Goal: Task Accomplishment & Management: Use online tool/utility

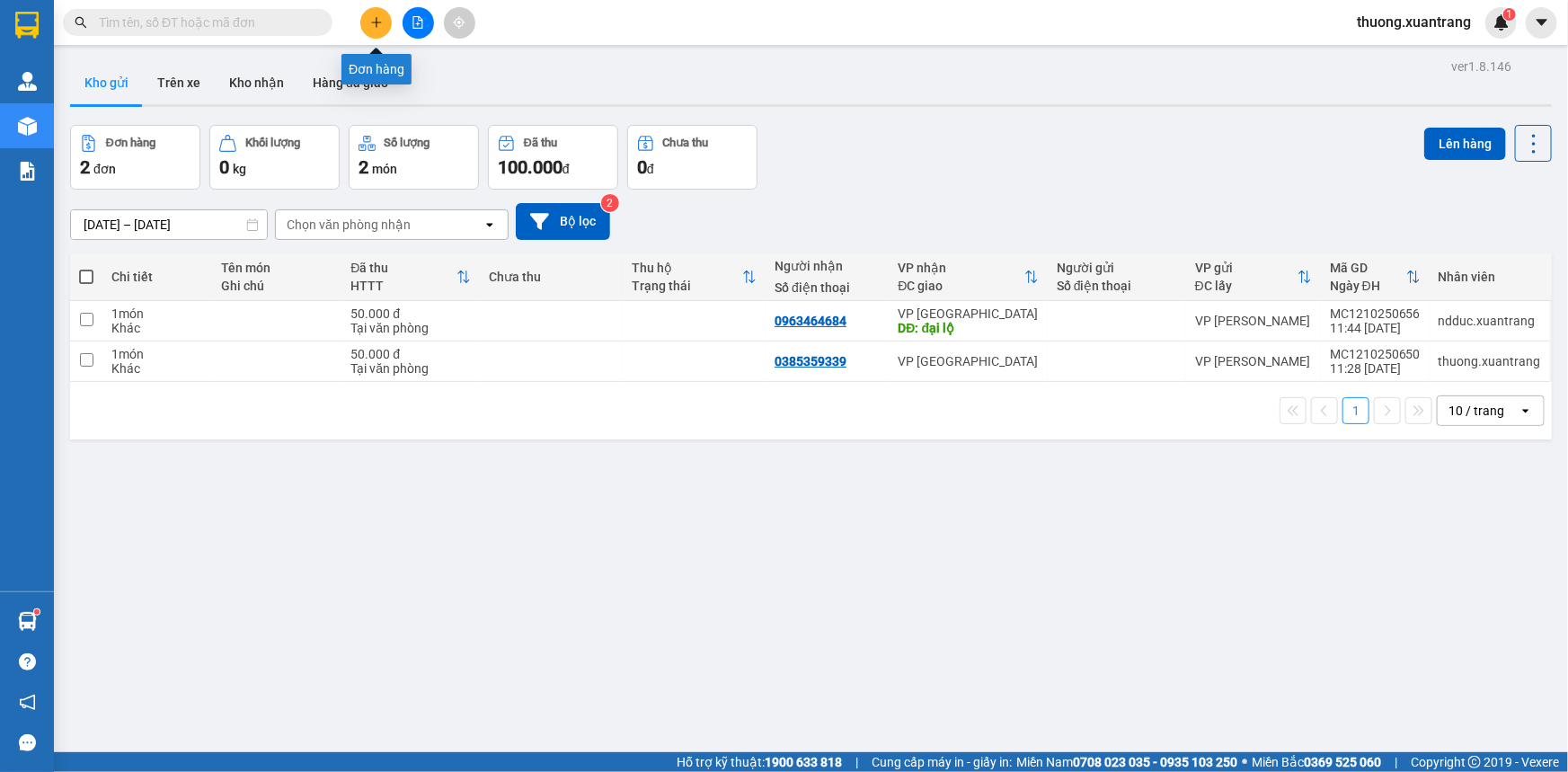
click at [382, 23] on button at bounding box center [376, 23] width 31 height 31
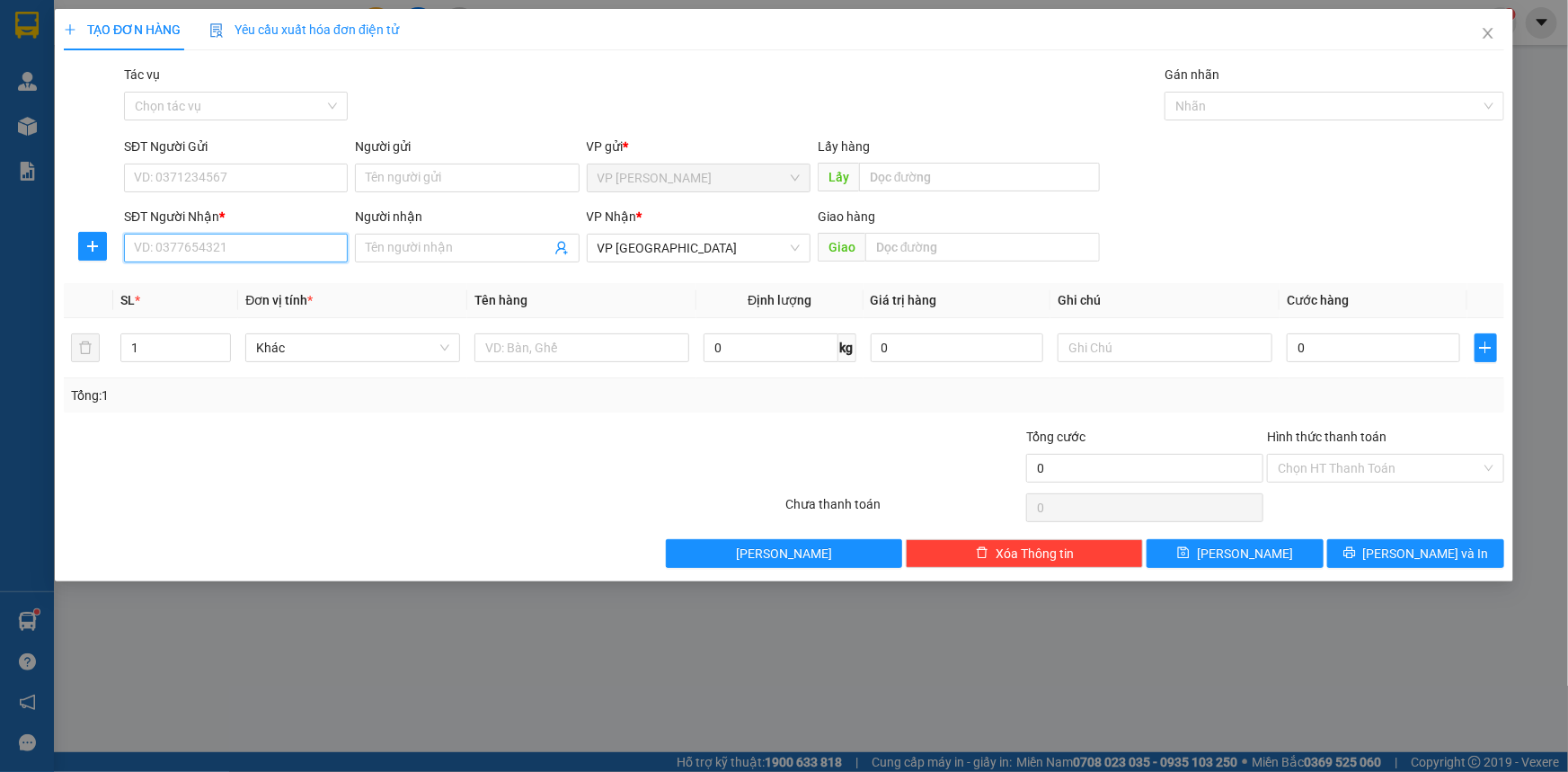
click at [243, 238] on input "SĐT Người Nhận *" at bounding box center [236, 248] width 224 height 28
paste input "0974699131"
type input "0974699131"
click at [457, 235] on span at bounding box center [467, 248] width 224 height 28
type input "phong lx"
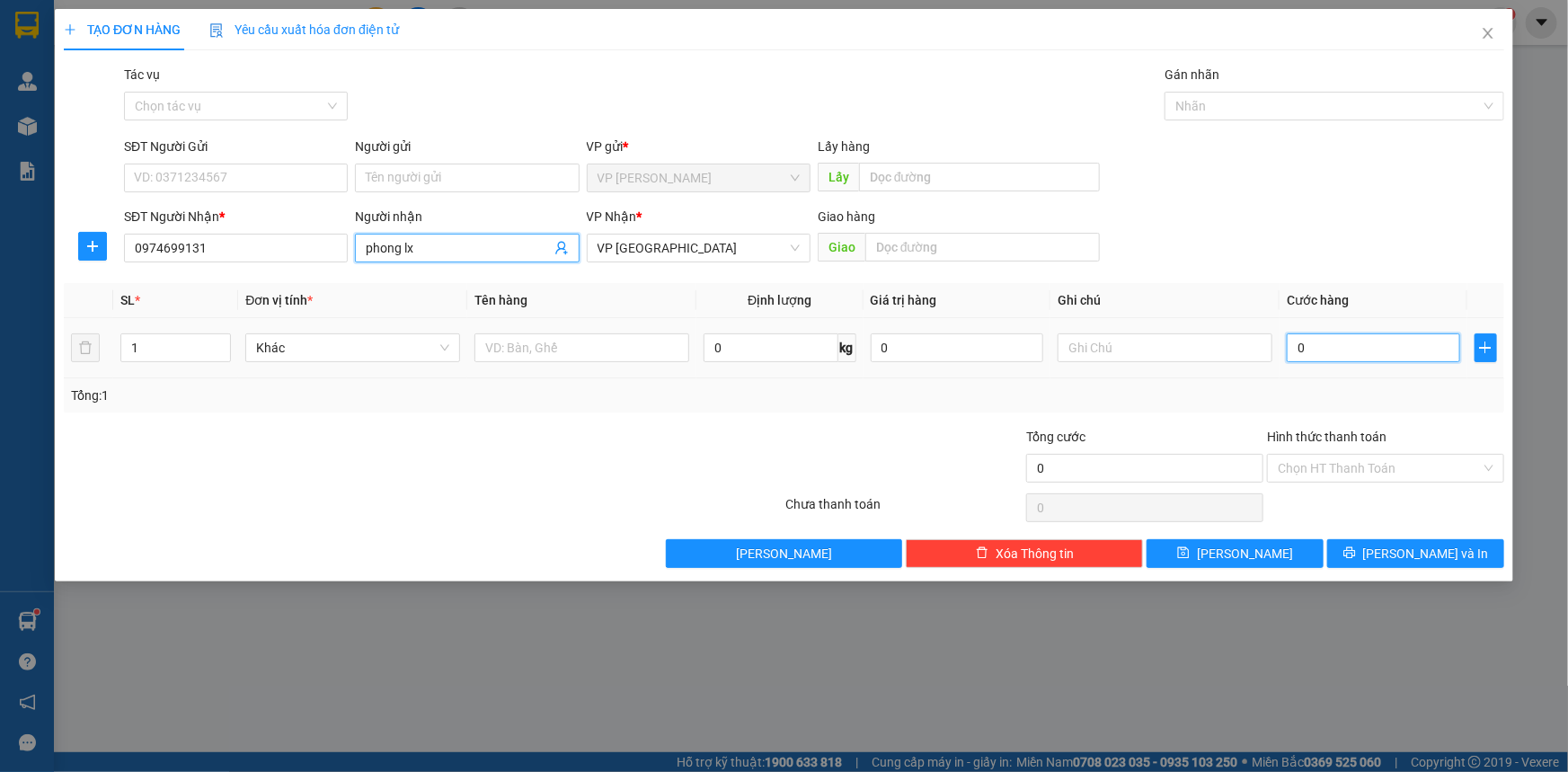
click at [1366, 350] on input "0" at bounding box center [1373, 348] width 174 height 28
type input "7"
type input "70"
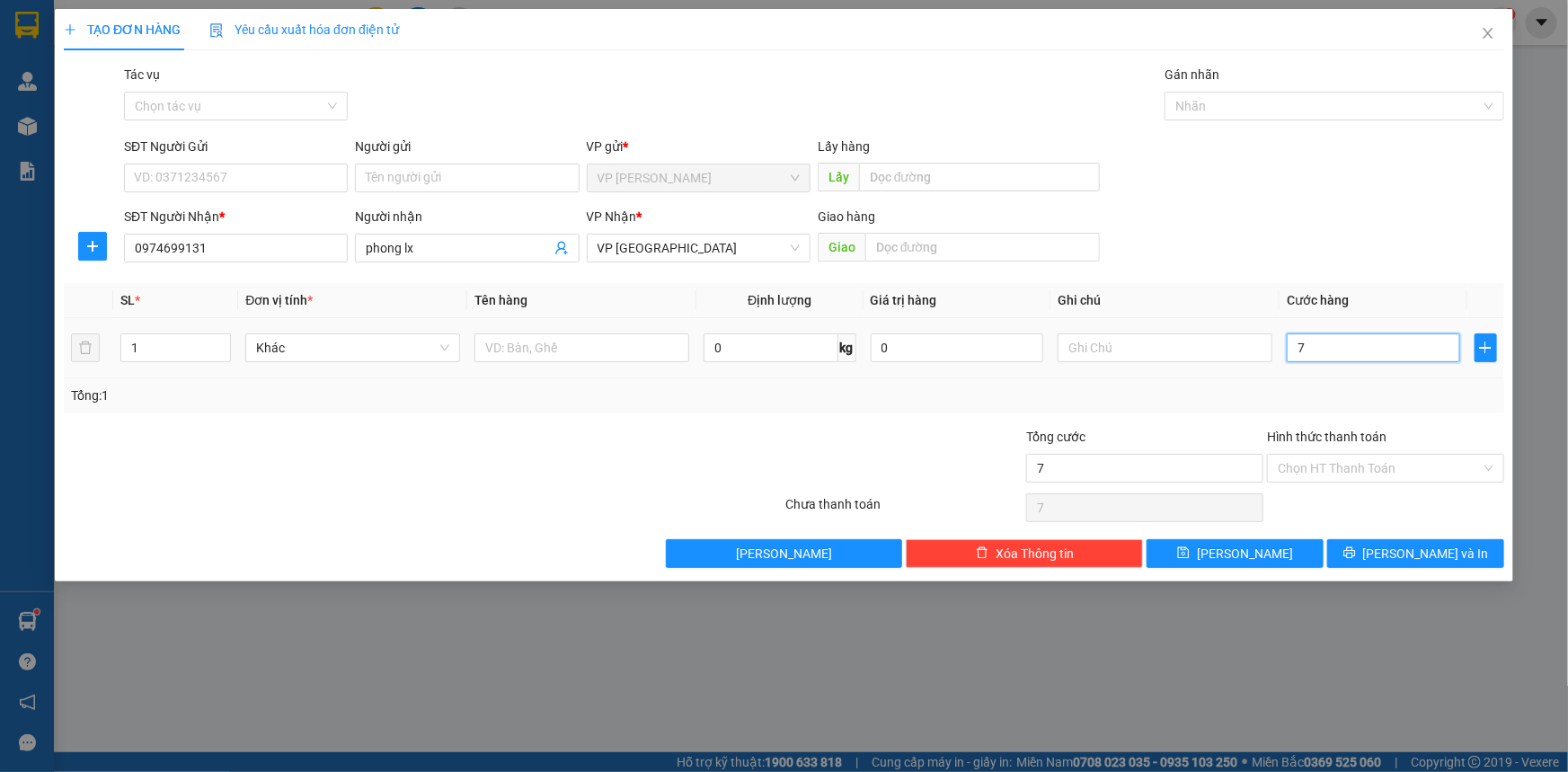
type input "70"
type input "70.000"
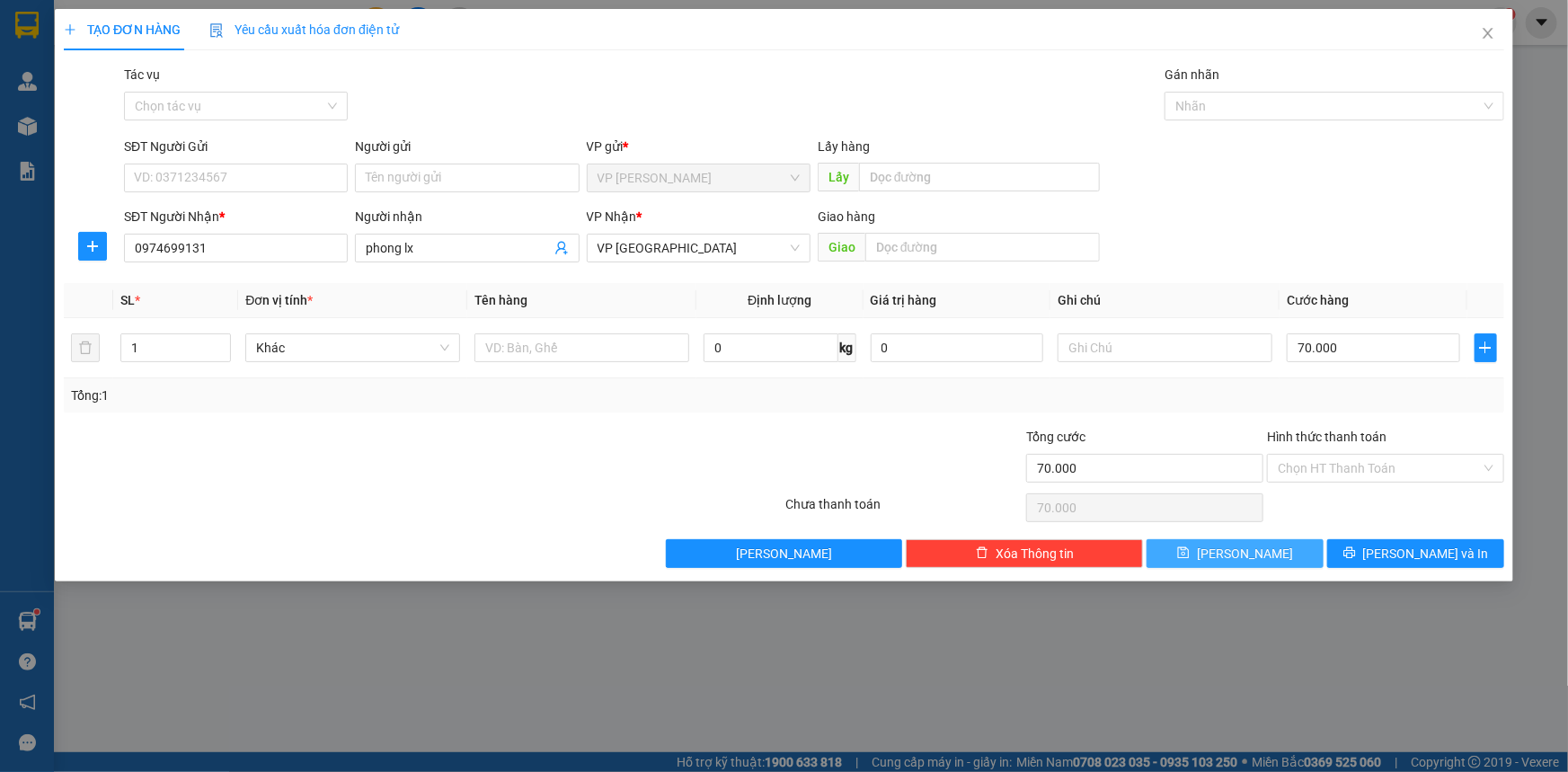
click at [1223, 562] on button "Lưu" at bounding box center [1235, 554] width 177 height 28
type input "0"
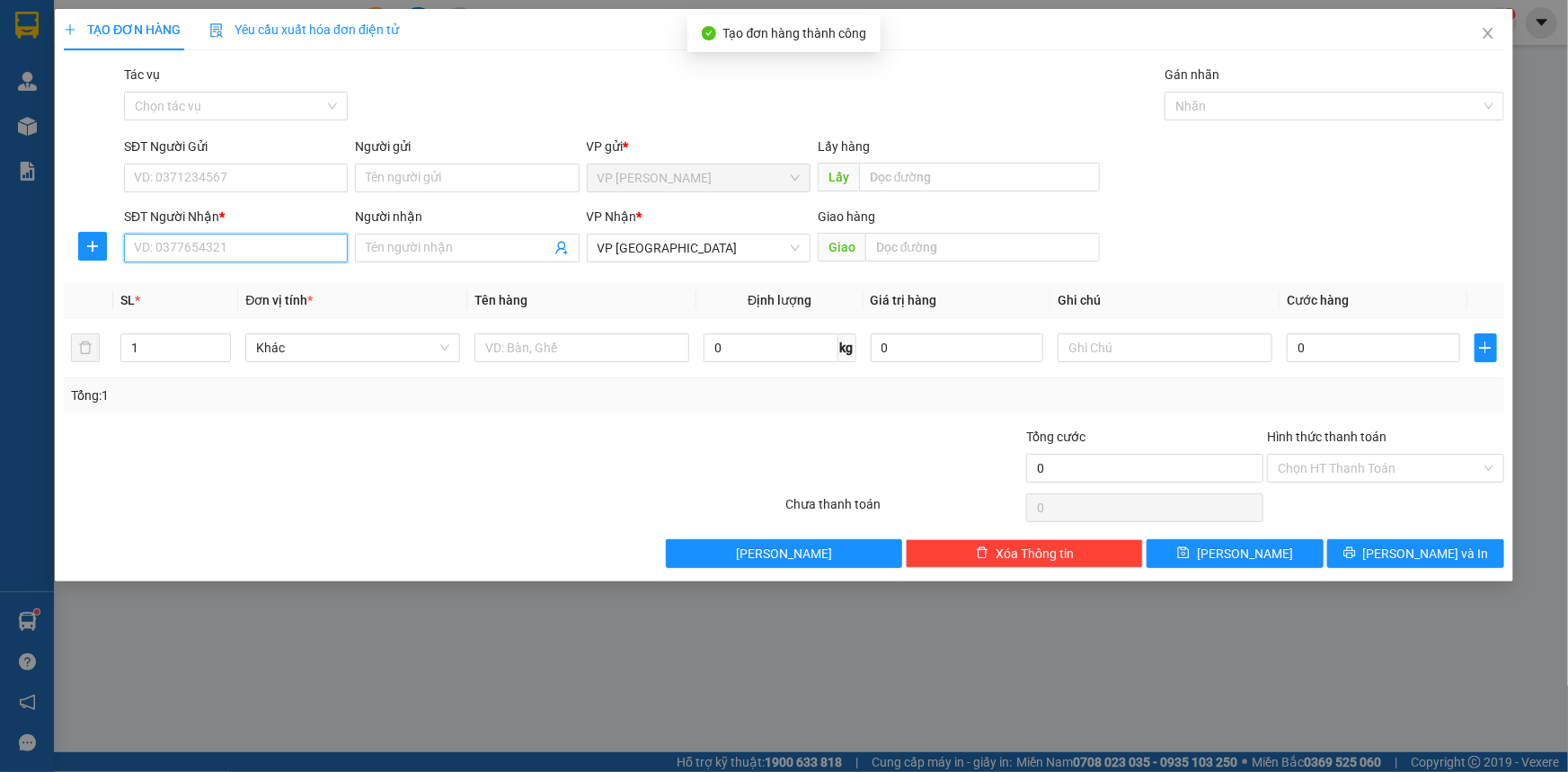
click at [258, 244] on input "SĐT Người Nhận *" at bounding box center [236, 248] width 224 height 28
paste input "0974699131"
type input "0974699131"
click at [426, 242] on input "Người nhận" at bounding box center [457, 248] width 184 height 20
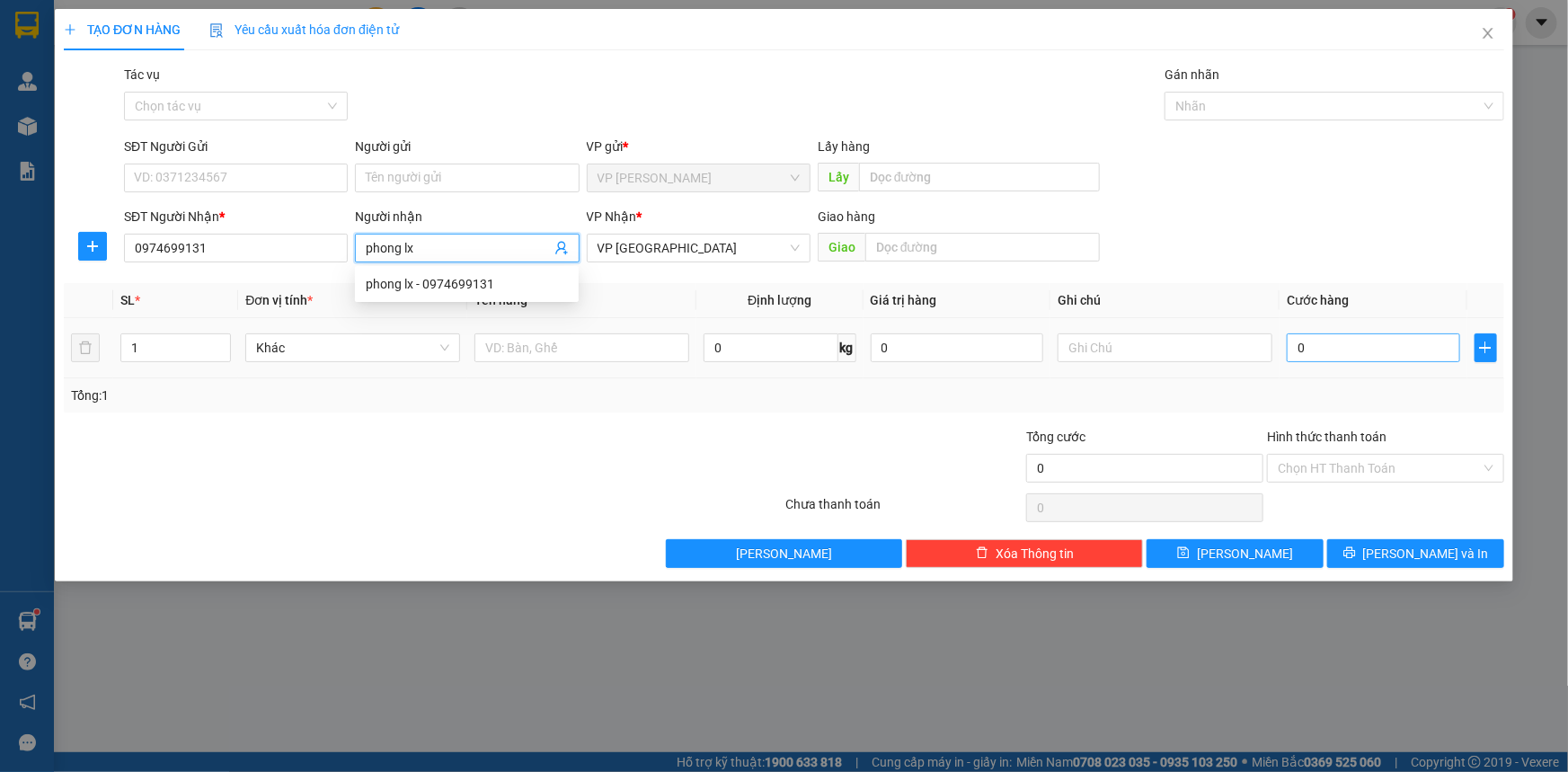
type input "phong lx"
click at [1345, 350] on input "0" at bounding box center [1373, 348] width 174 height 28
type input "5"
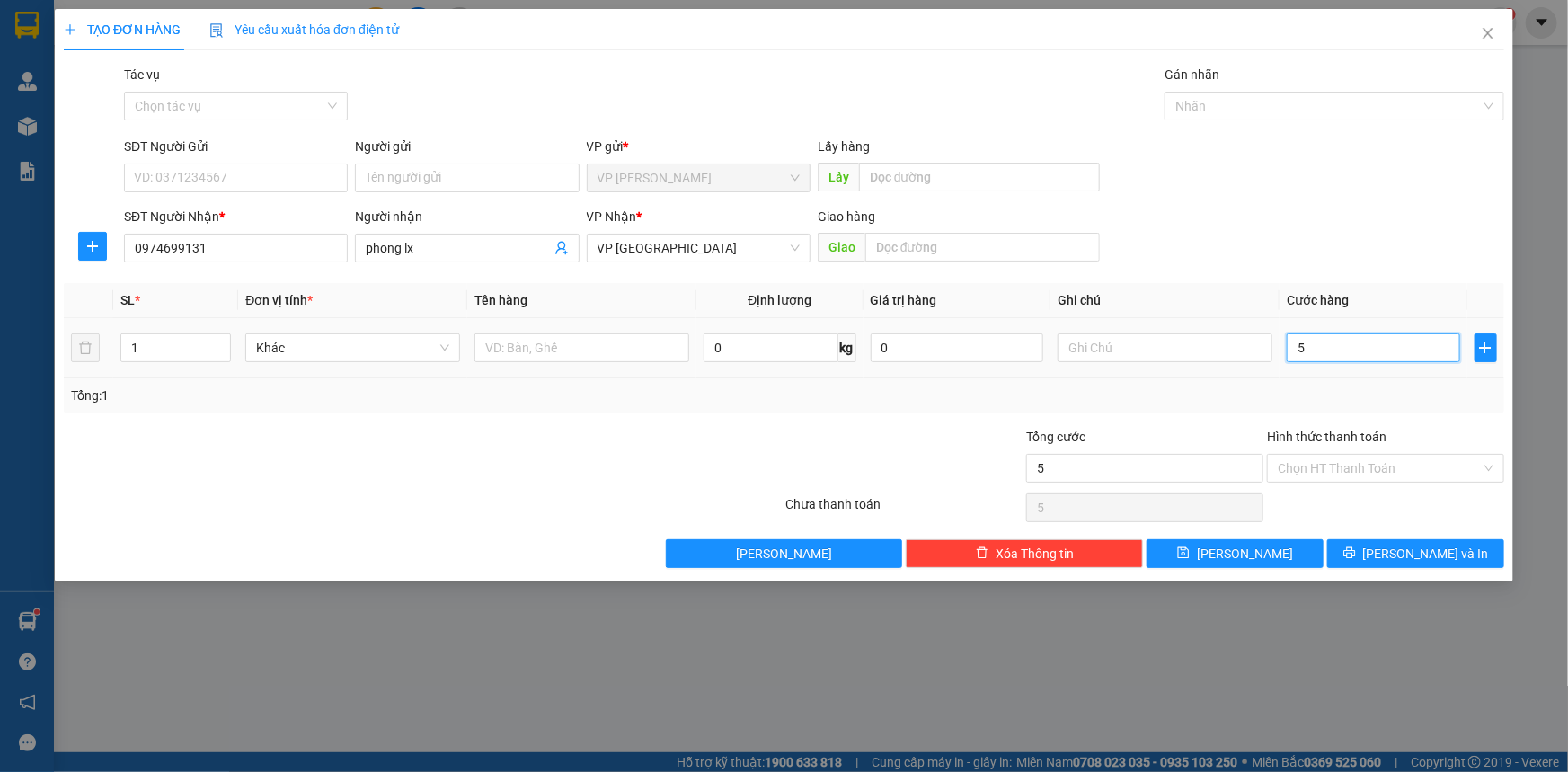
type input "50"
type input "50.000"
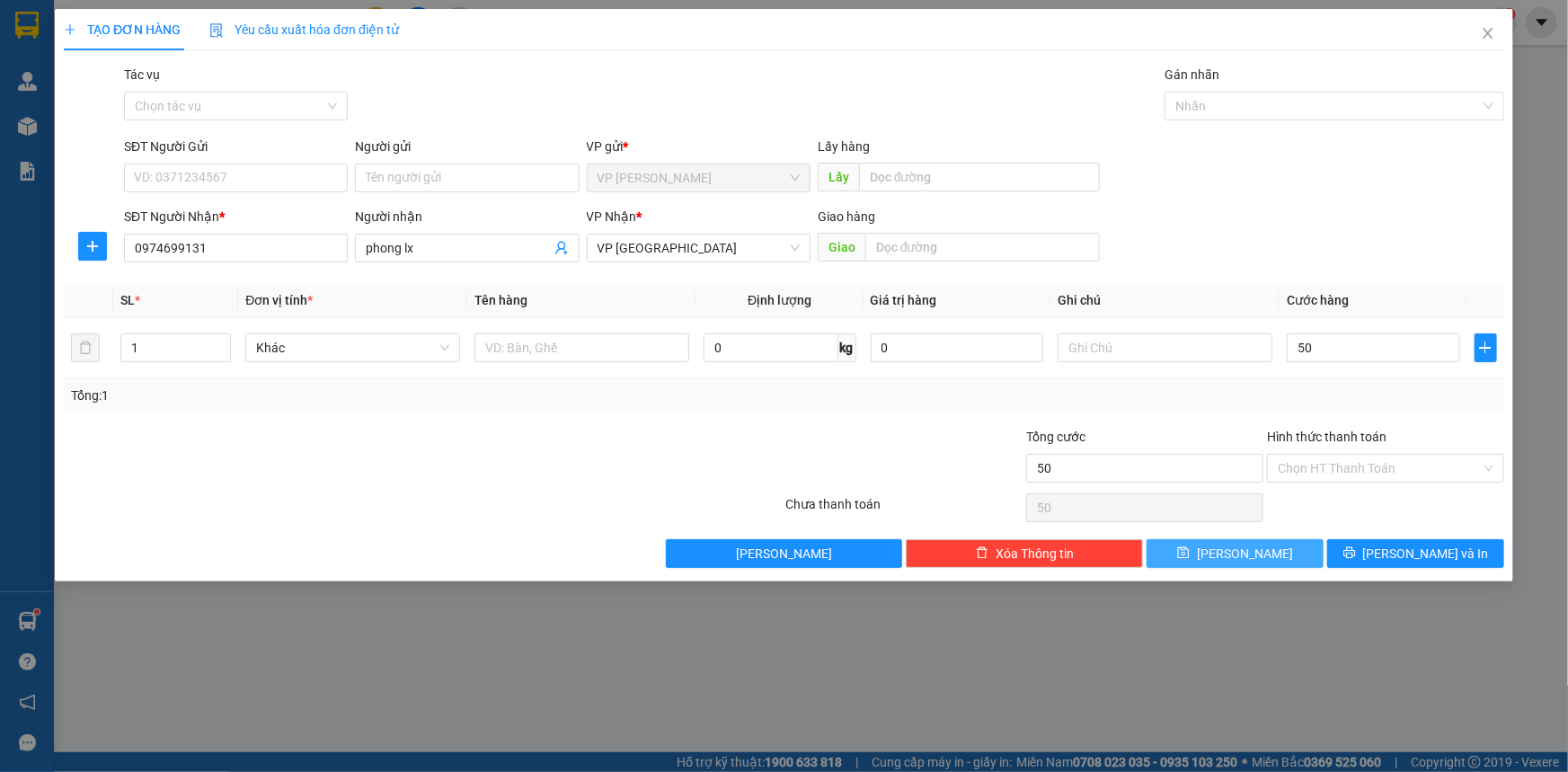
type input "50.000"
click at [1280, 555] on button "Lưu" at bounding box center [1235, 554] width 177 height 28
type input "0"
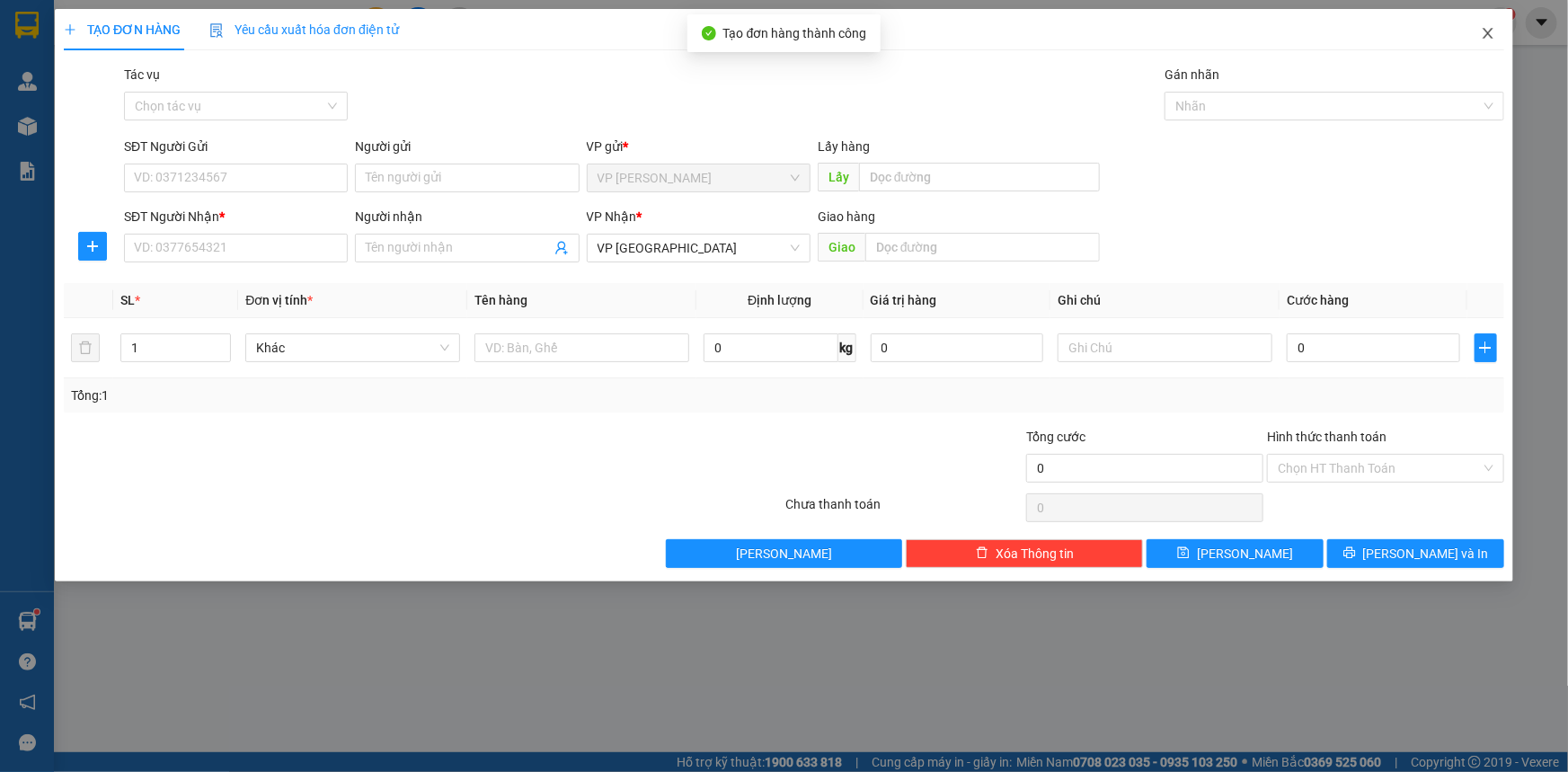
click at [1496, 30] on span "Close" at bounding box center [1488, 33] width 50 height 50
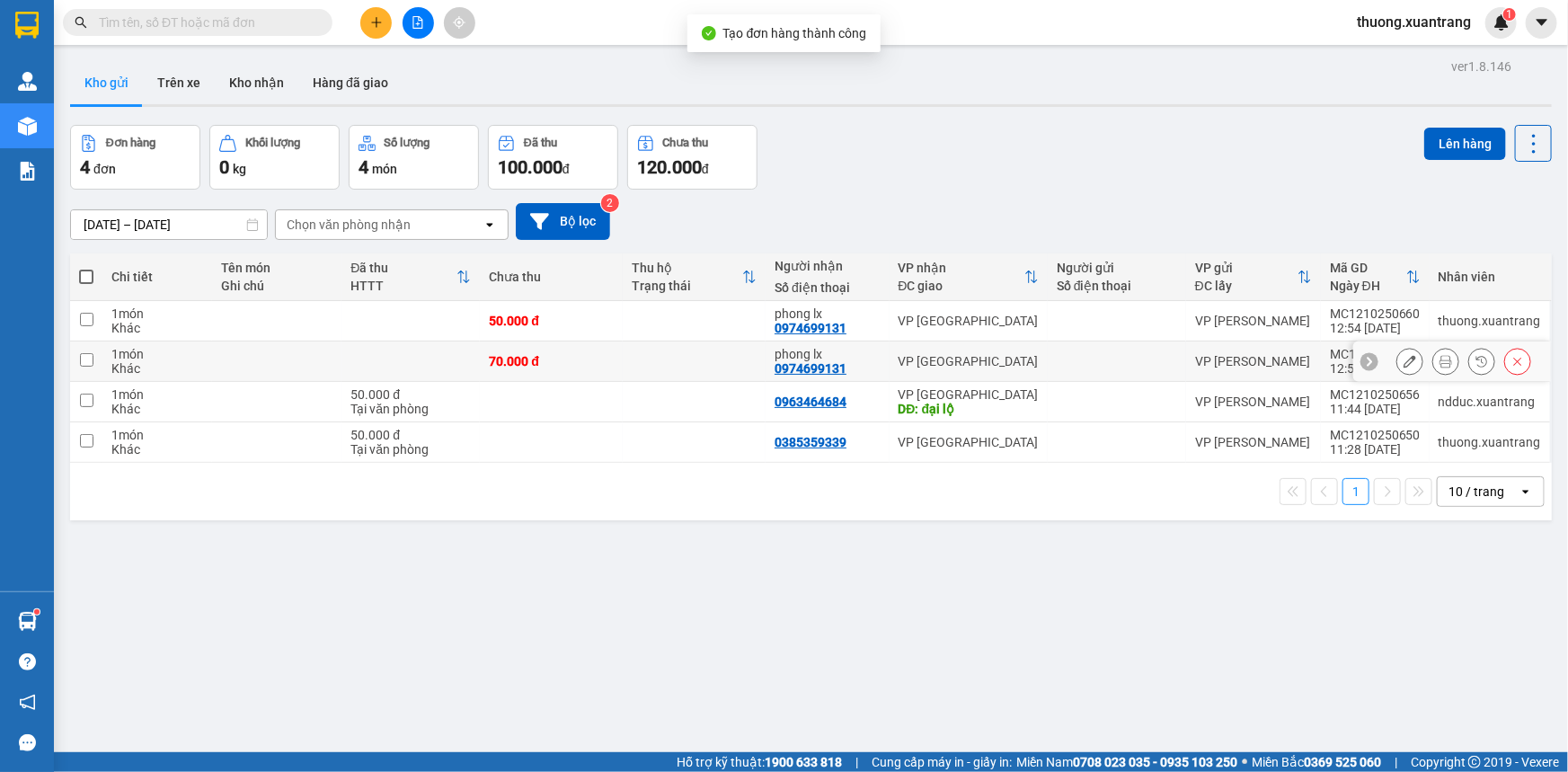
click at [600, 360] on div "70.000 đ" at bounding box center [551, 361] width 125 height 14
checkbox input "true"
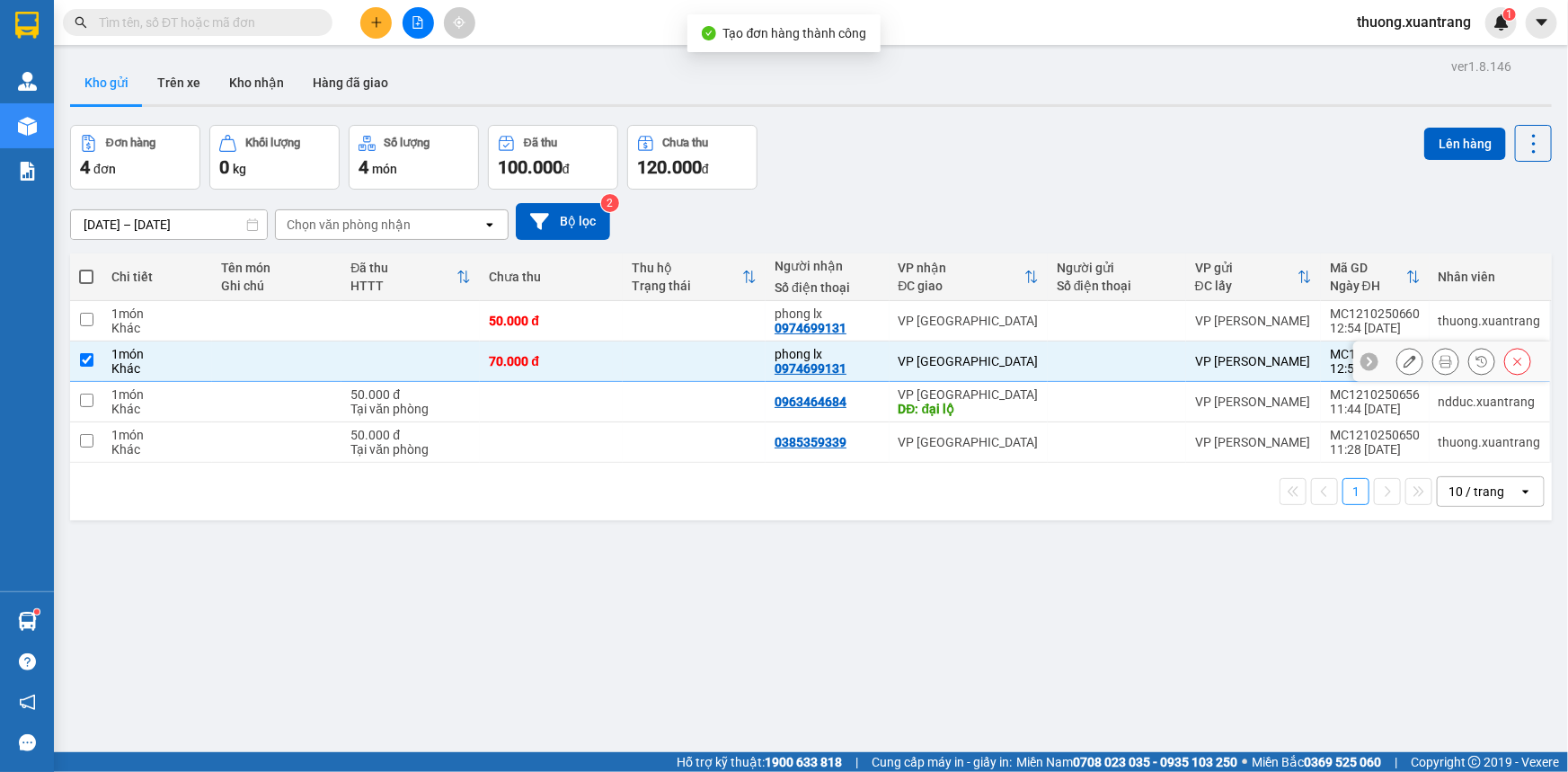
click at [615, 321] on td "50.000 đ" at bounding box center [551, 321] width 143 height 41
checkbox input "true"
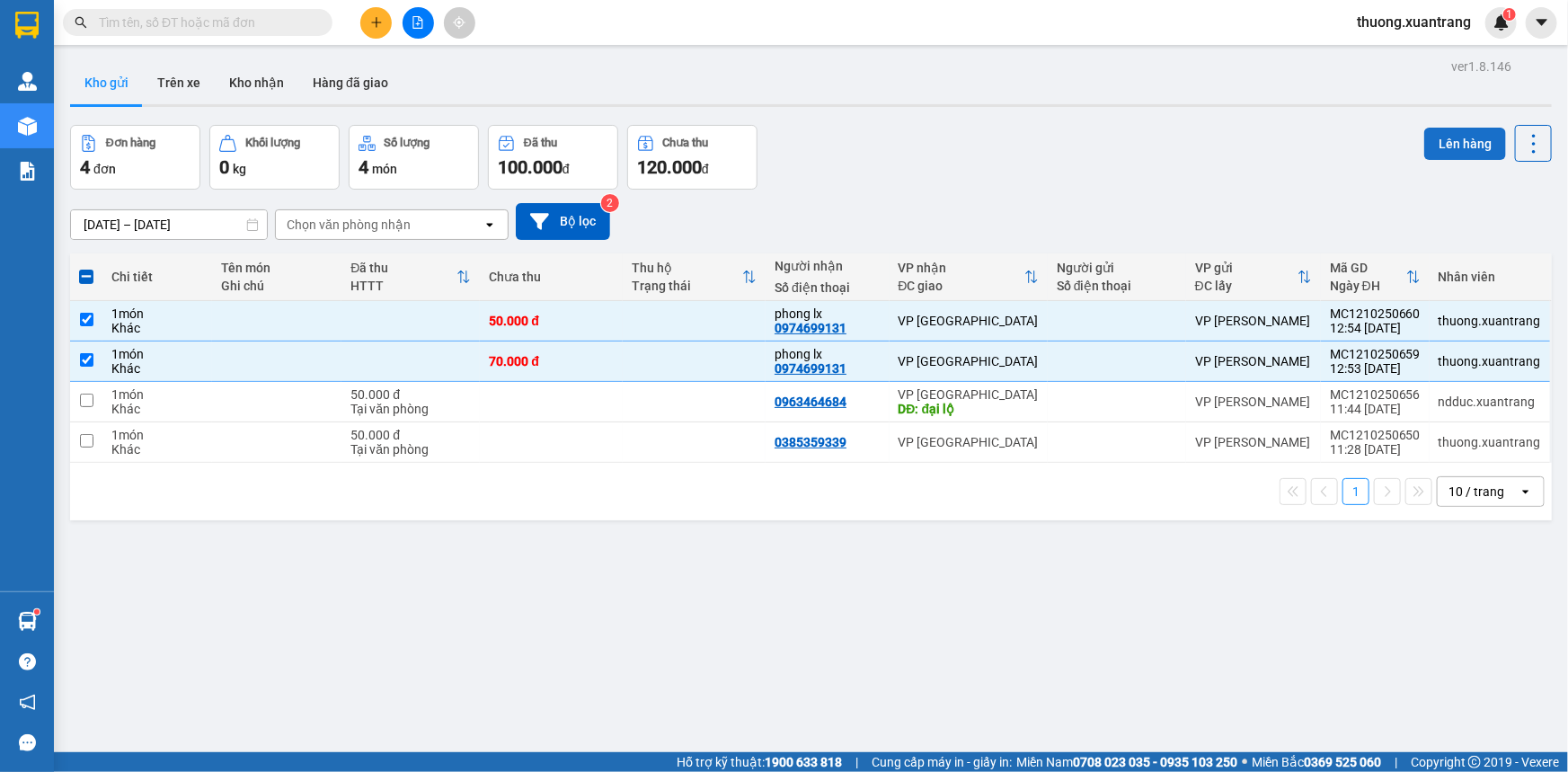
click at [1451, 143] on button "Lên hàng" at bounding box center [1465, 143] width 82 height 32
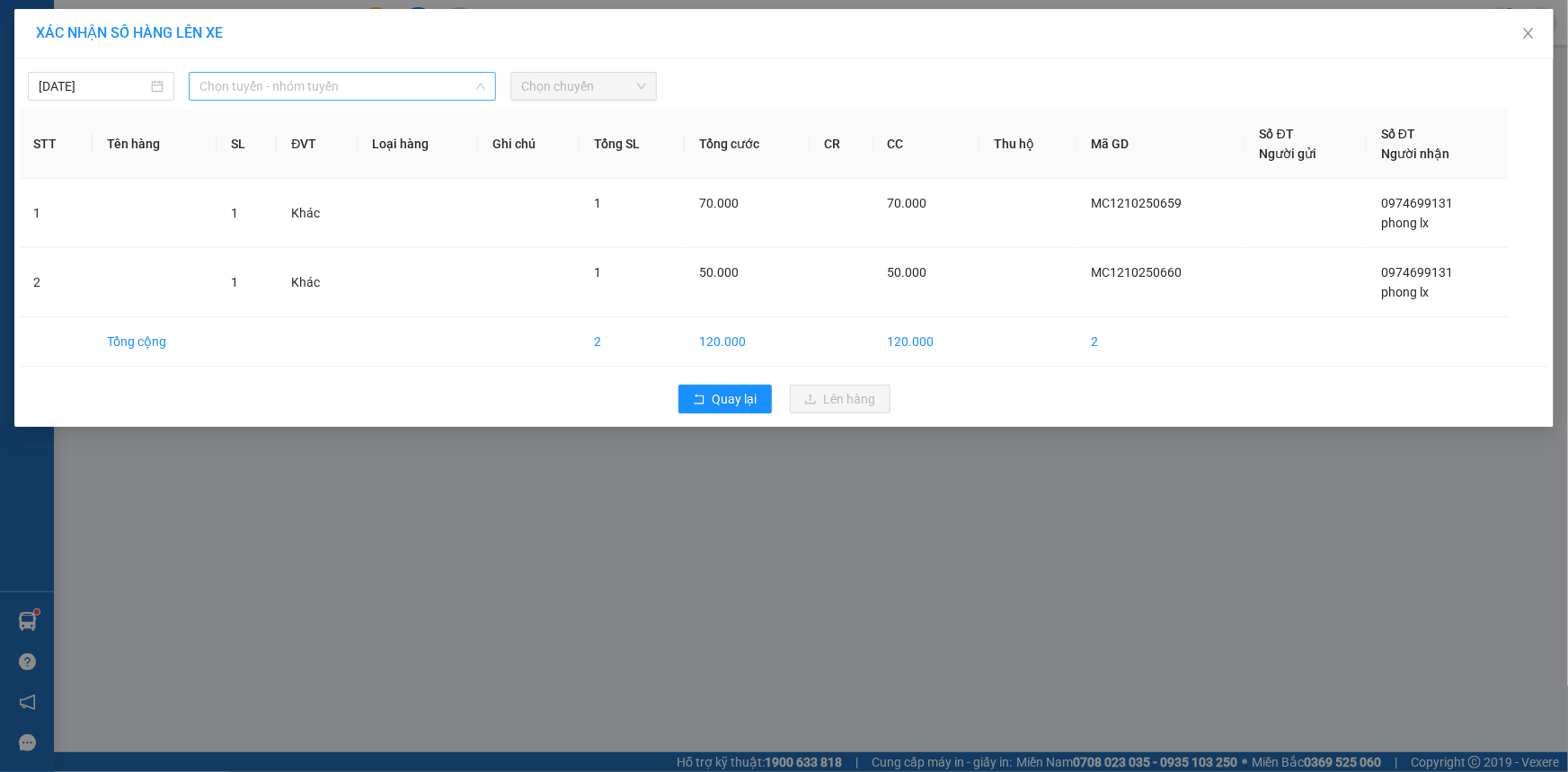
click at [244, 82] on span "Chọn tuyến - nhóm tuyến" at bounding box center [342, 86] width 286 height 27
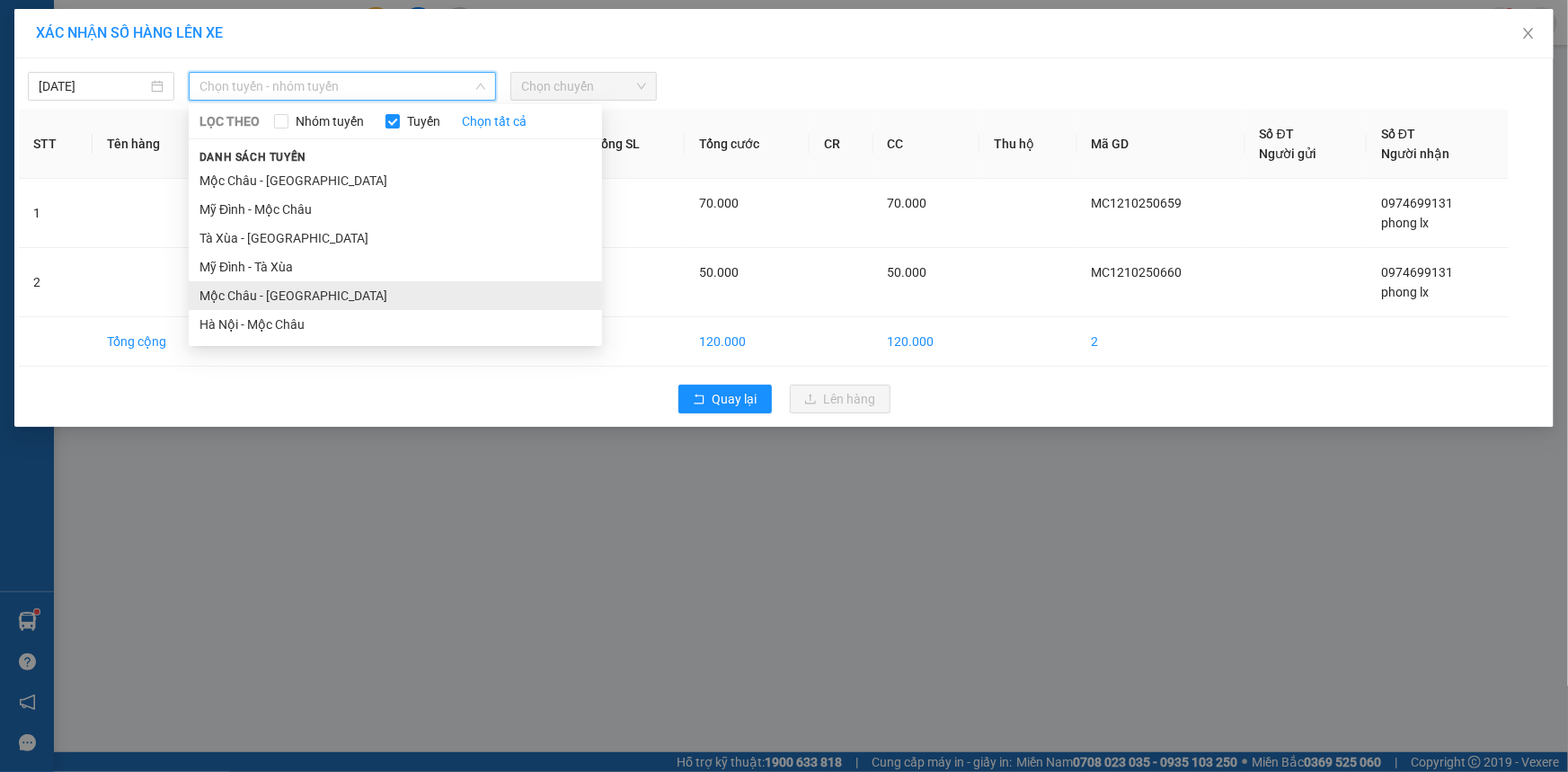
click at [283, 297] on li "Mộc [PERSON_NAME][GEOGRAPHIC_DATA]" at bounding box center [396, 295] width 414 height 28
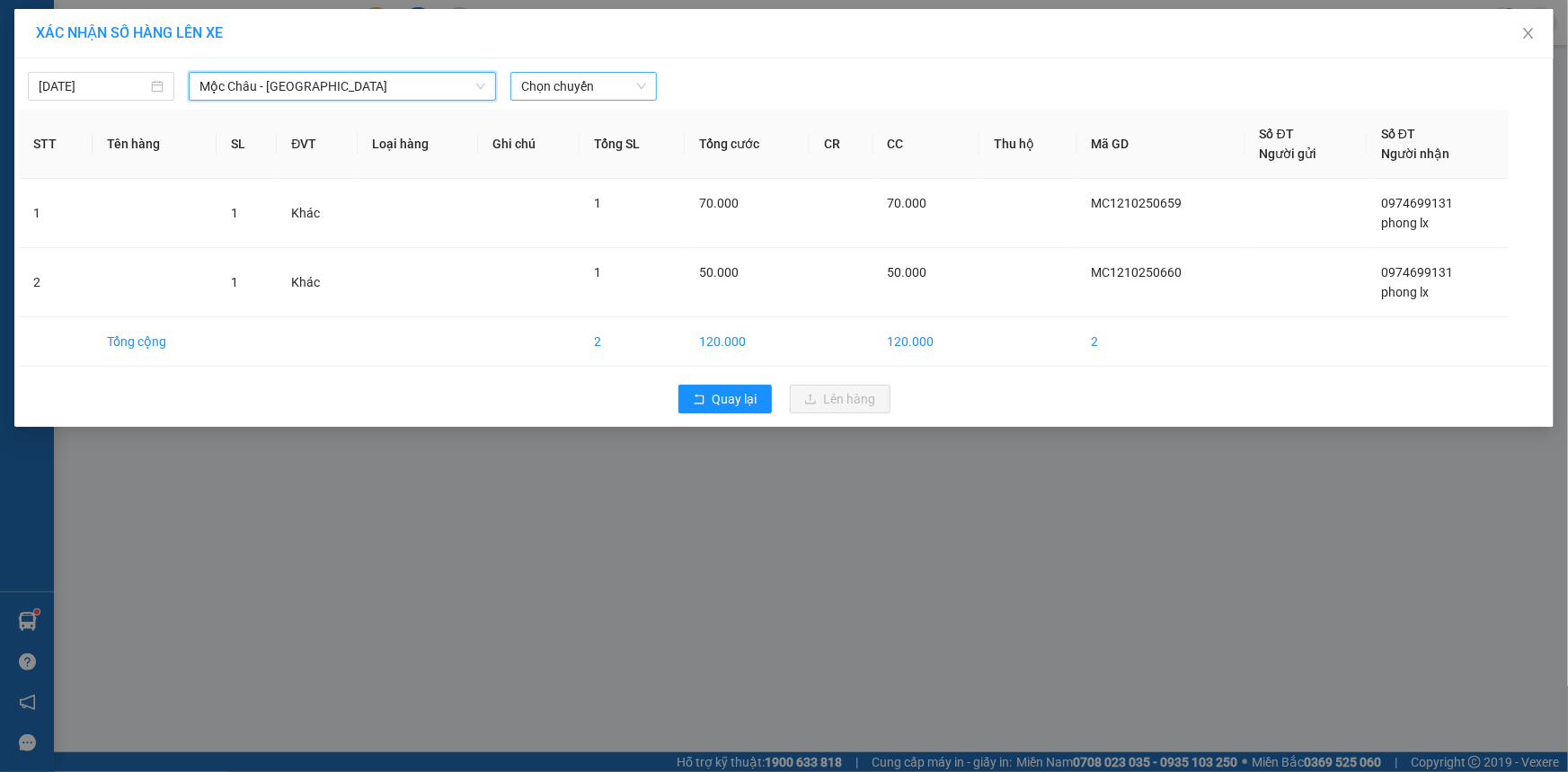
click at [622, 78] on span "Chọn chuyến" at bounding box center [584, 86] width 125 height 27
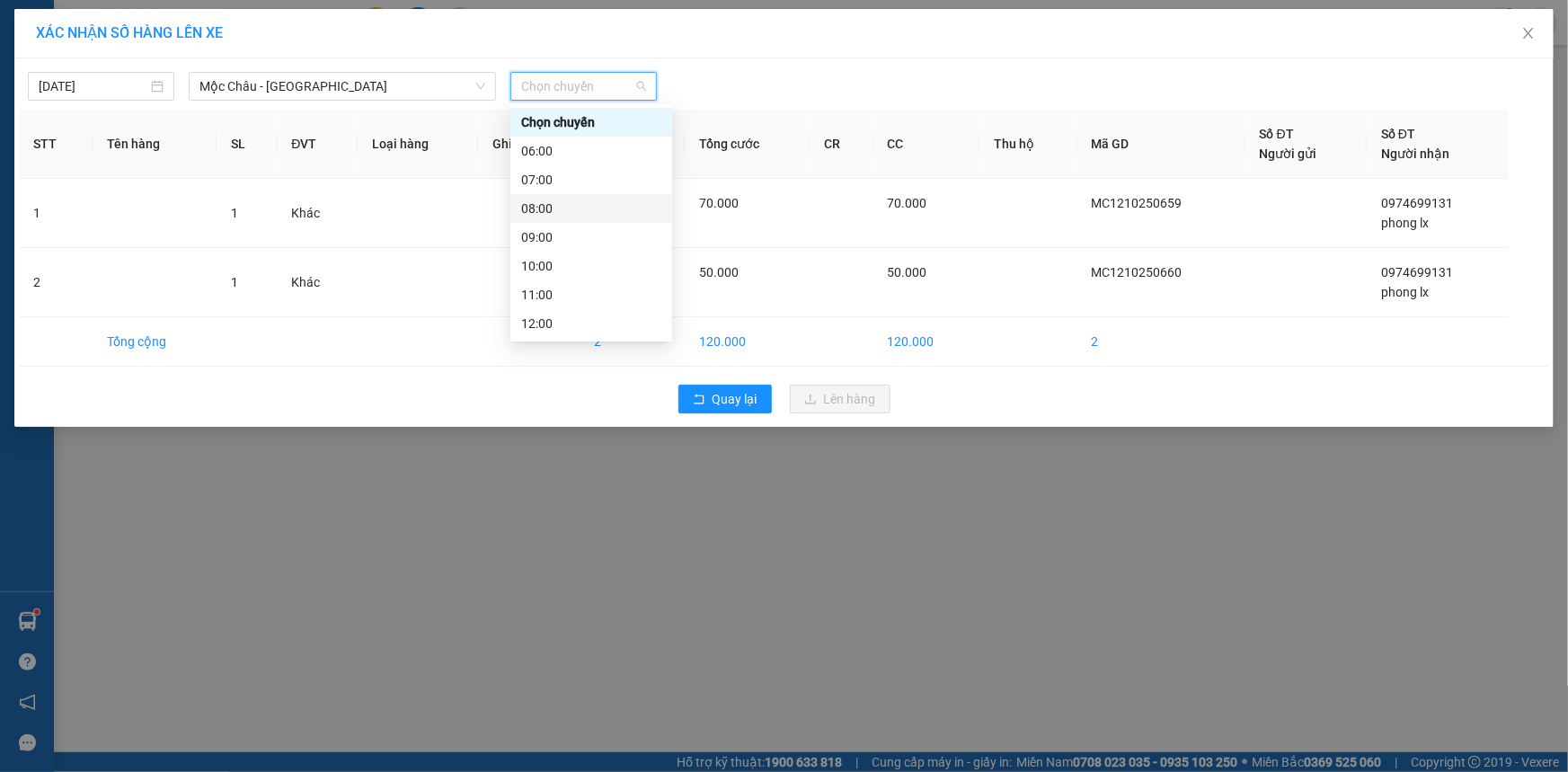
click at [553, 208] on div "08:00" at bounding box center [591, 208] width 140 height 20
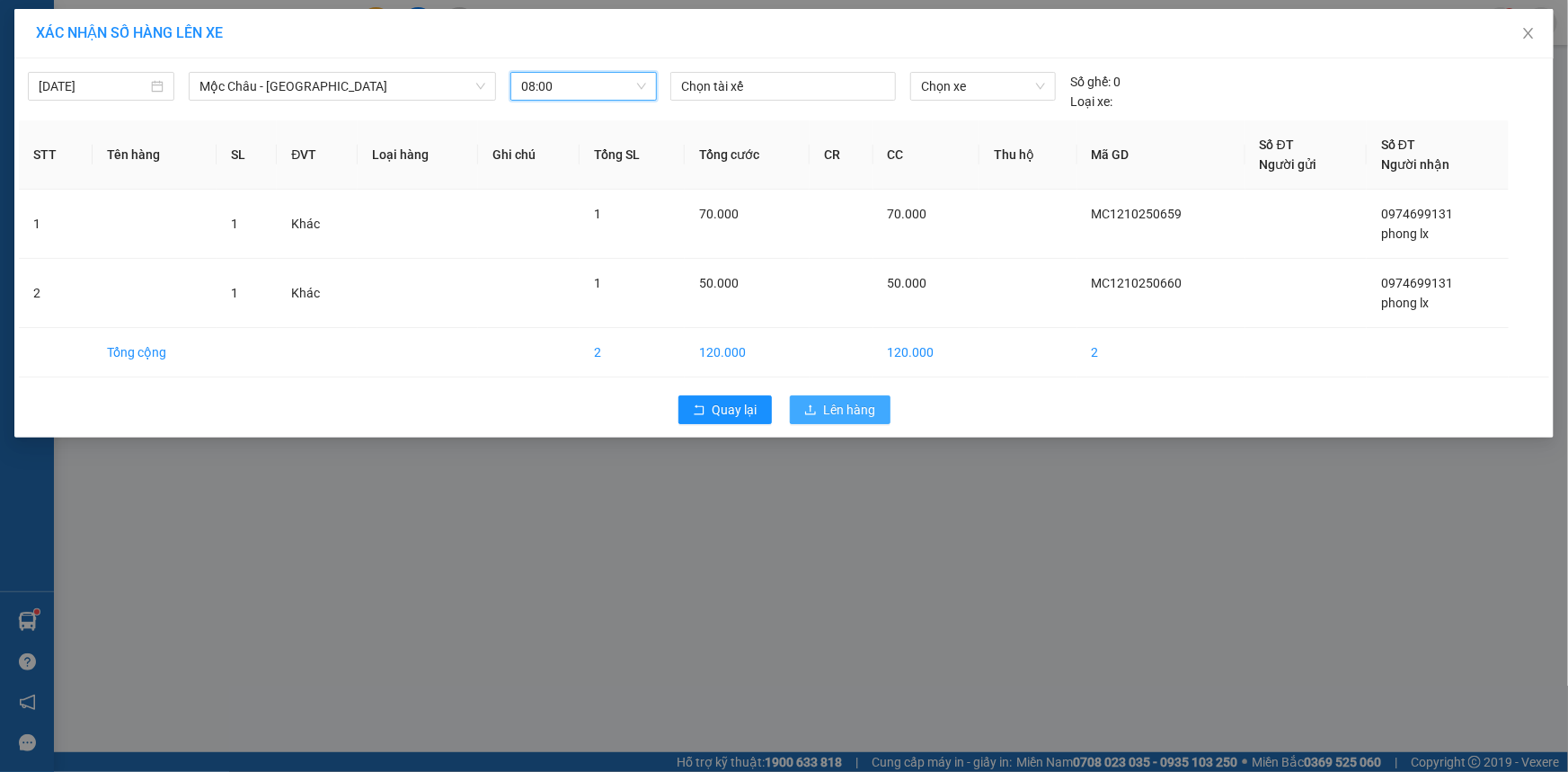
click at [852, 413] on span "Lên hàng" at bounding box center [849, 409] width 52 height 20
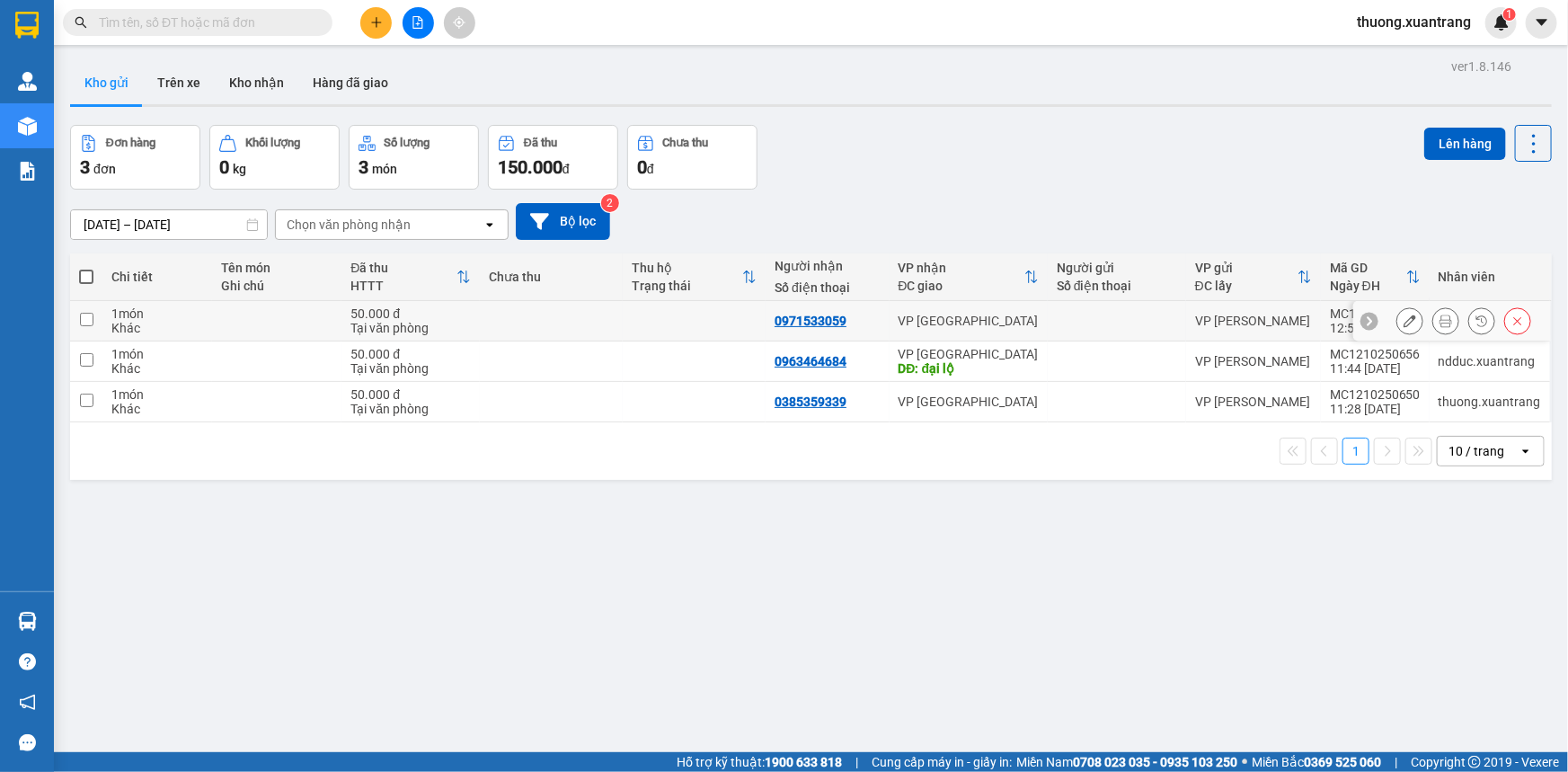
click at [1440, 324] on icon at bounding box center [1446, 320] width 12 height 12
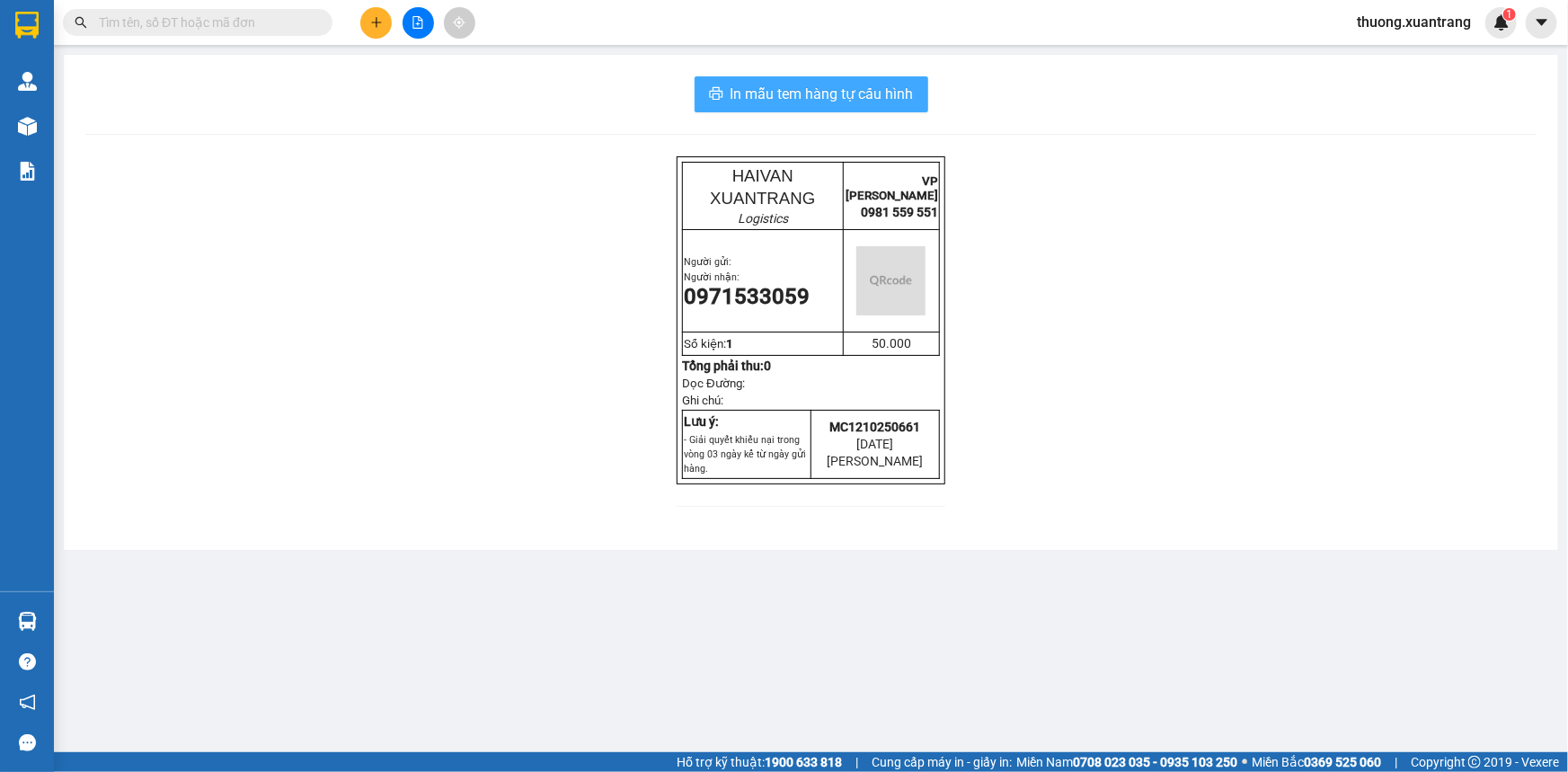
click at [812, 86] on span "In mẫu tem hàng tự cấu hình" at bounding box center [822, 94] width 183 height 23
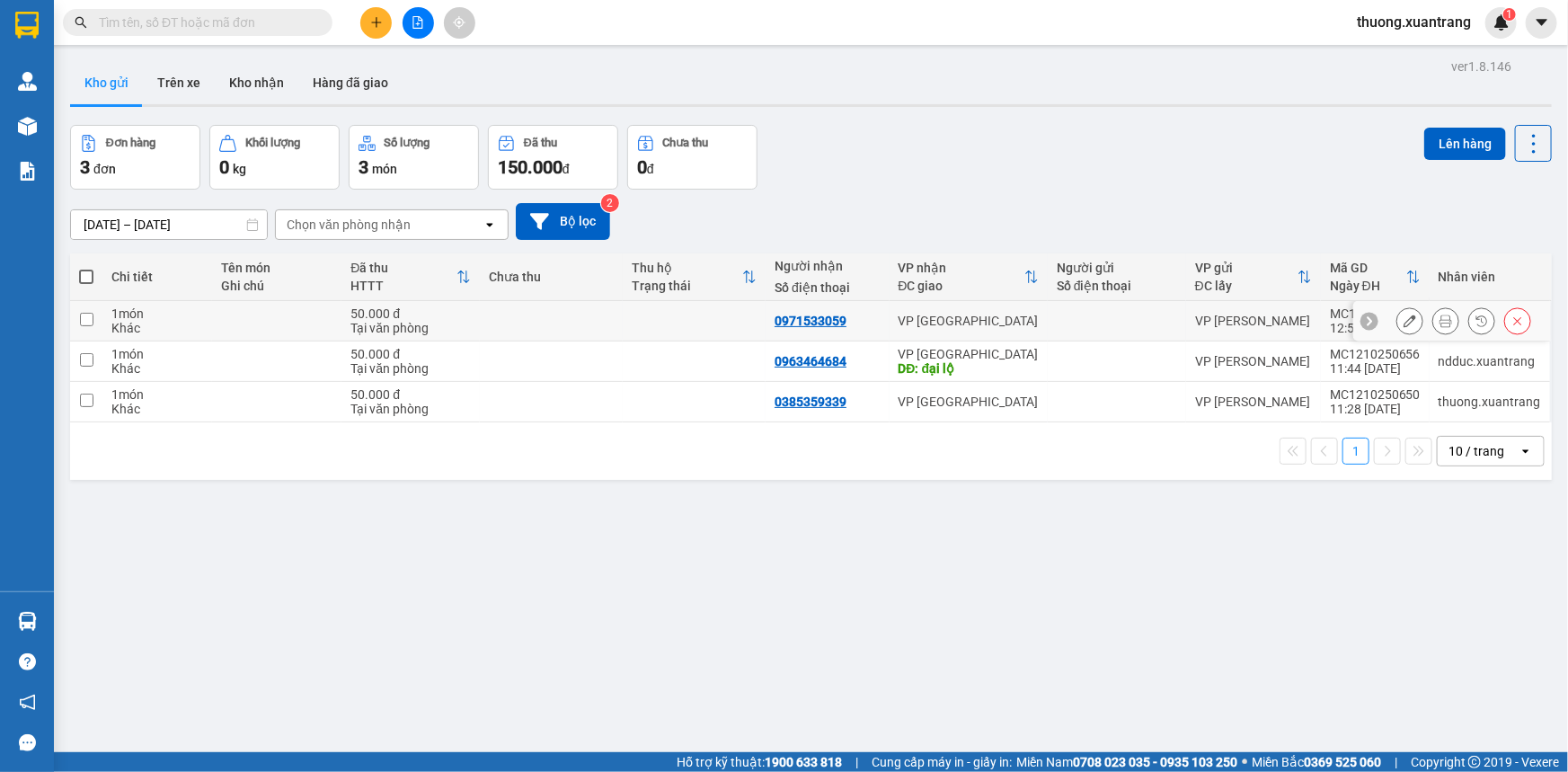
click at [1441, 320] on button at bounding box center [1446, 321] width 26 height 31
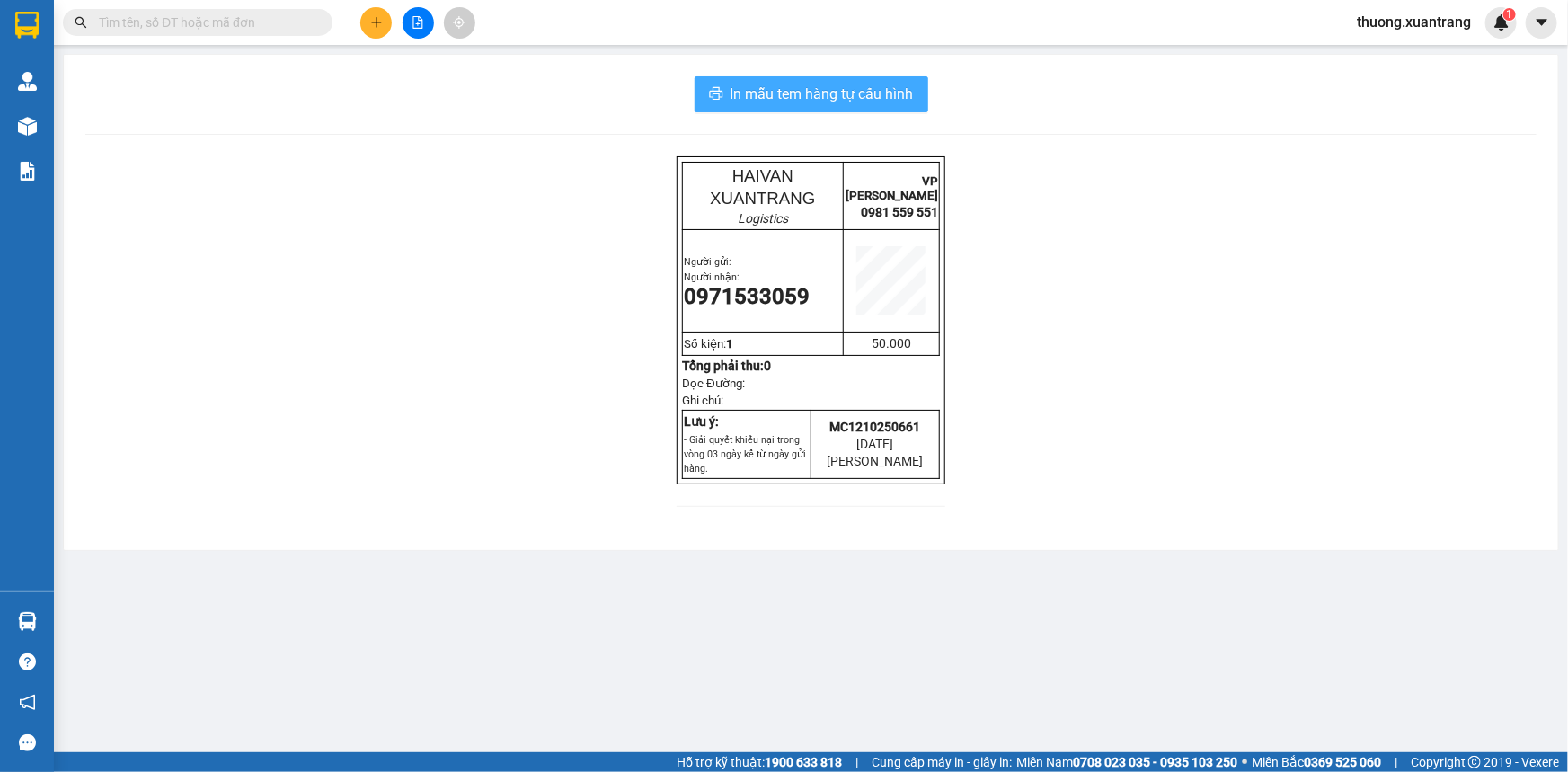
click at [890, 90] on span "In mẫu tem hàng tự cấu hình" at bounding box center [822, 94] width 183 height 23
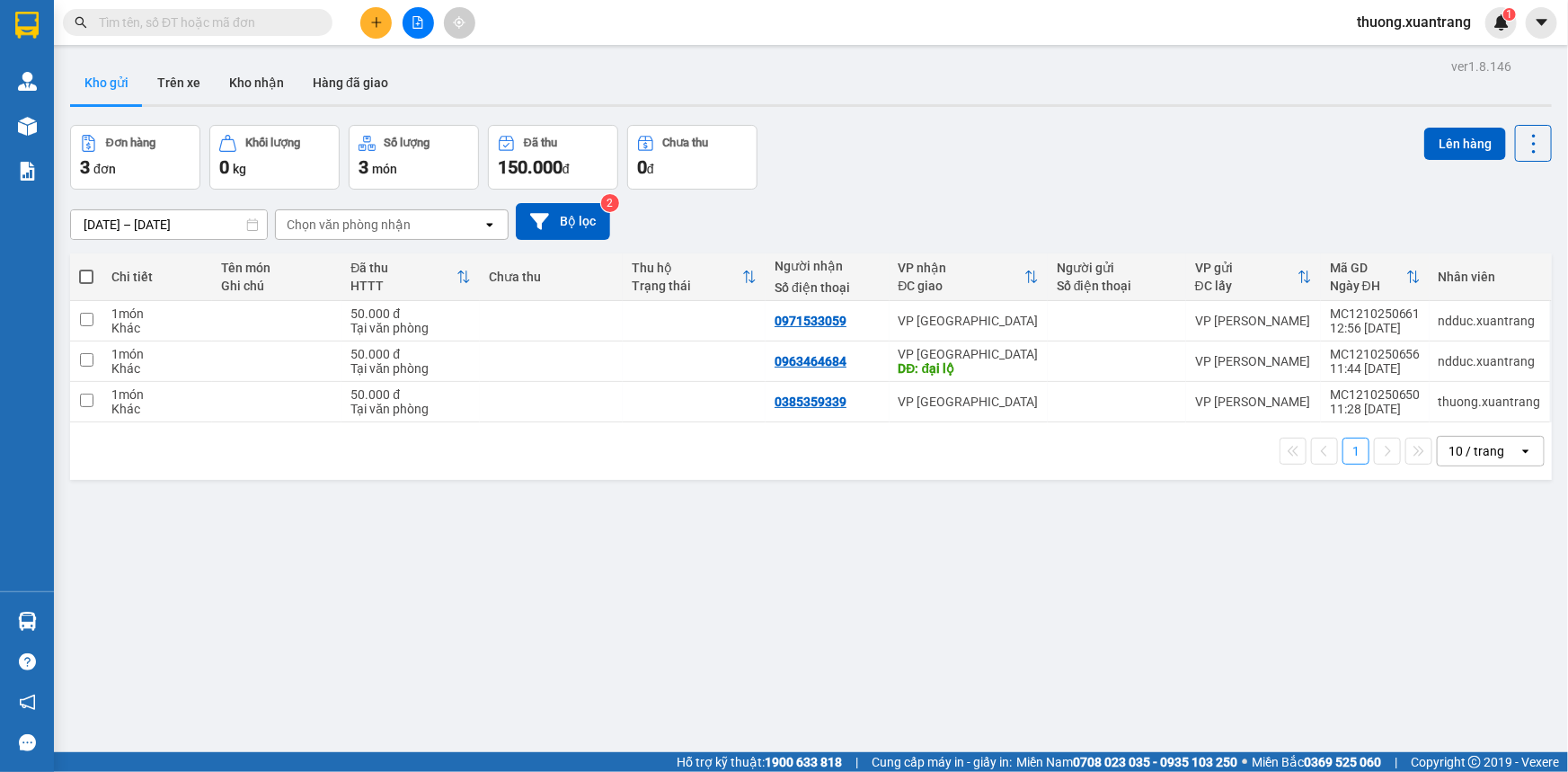
click at [421, 28] on icon "file-add" at bounding box center [419, 22] width 9 height 12
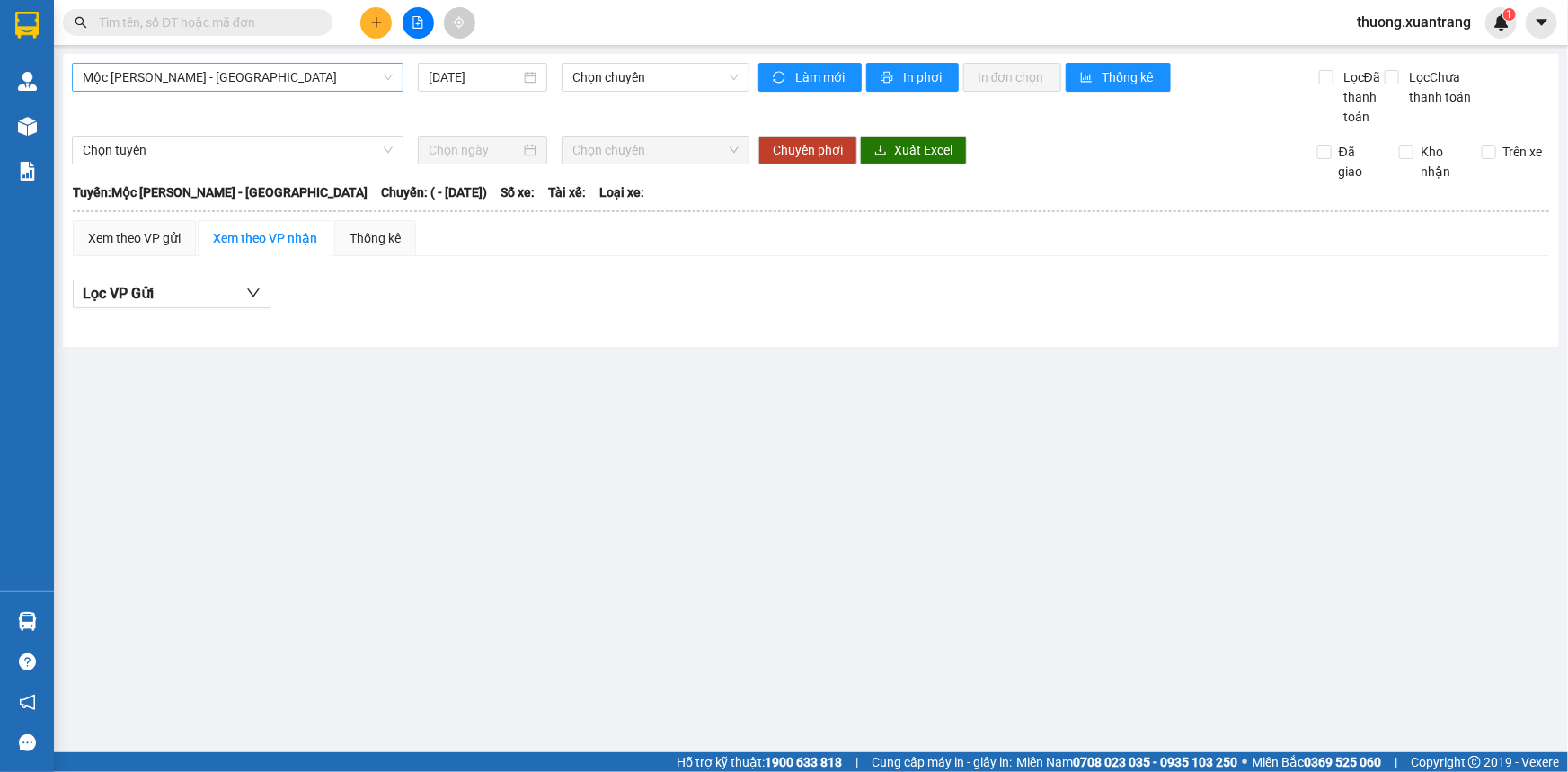
click at [334, 67] on span "Mộc [PERSON_NAME] - [GEOGRAPHIC_DATA]" at bounding box center [237, 77] width 310 height 27
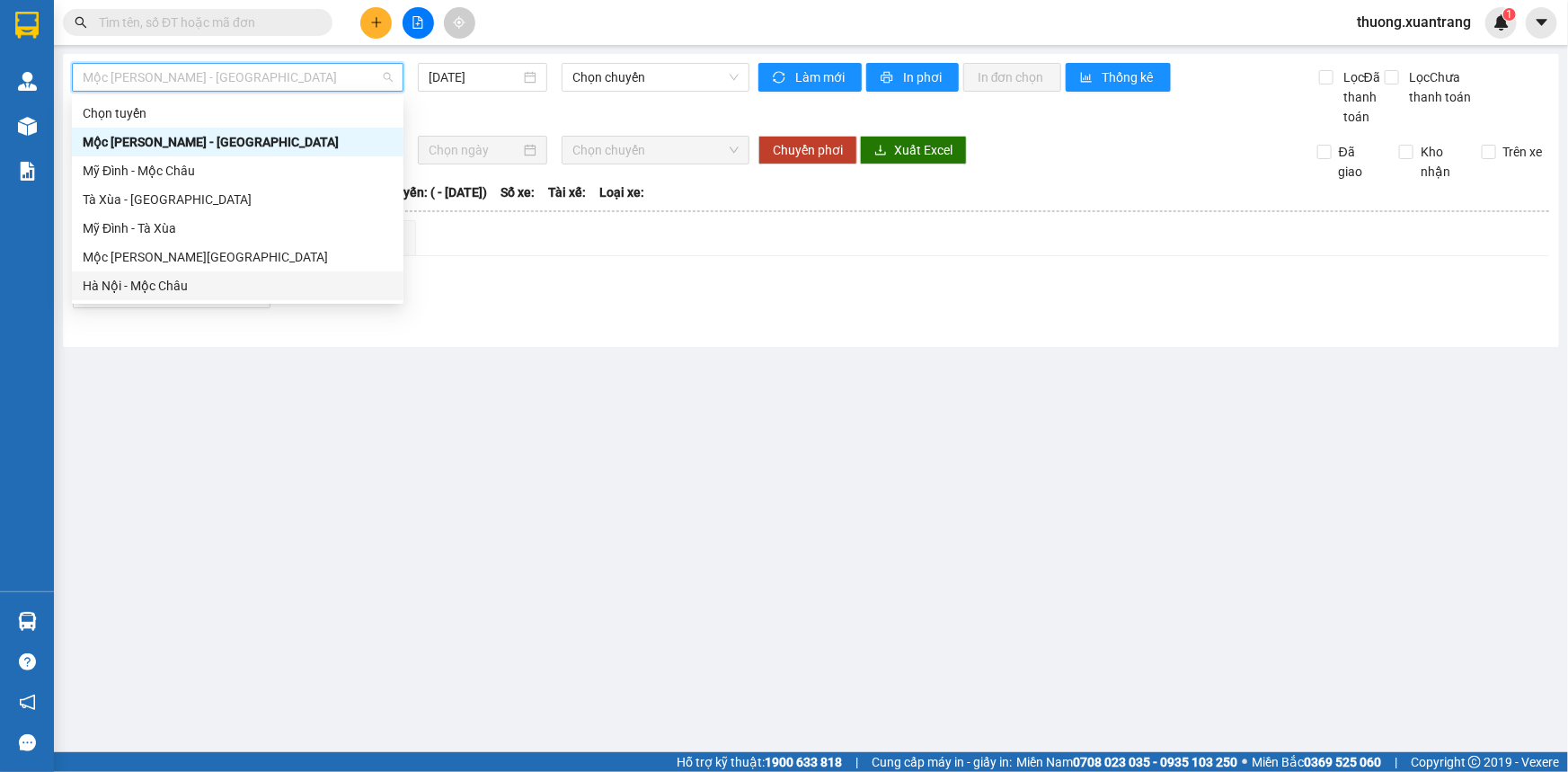
click at [240, 283] on div "Hà Nội - Mộc Châu" at bounding box center [237, 286] width 310 height 20
type input "[DATE]"
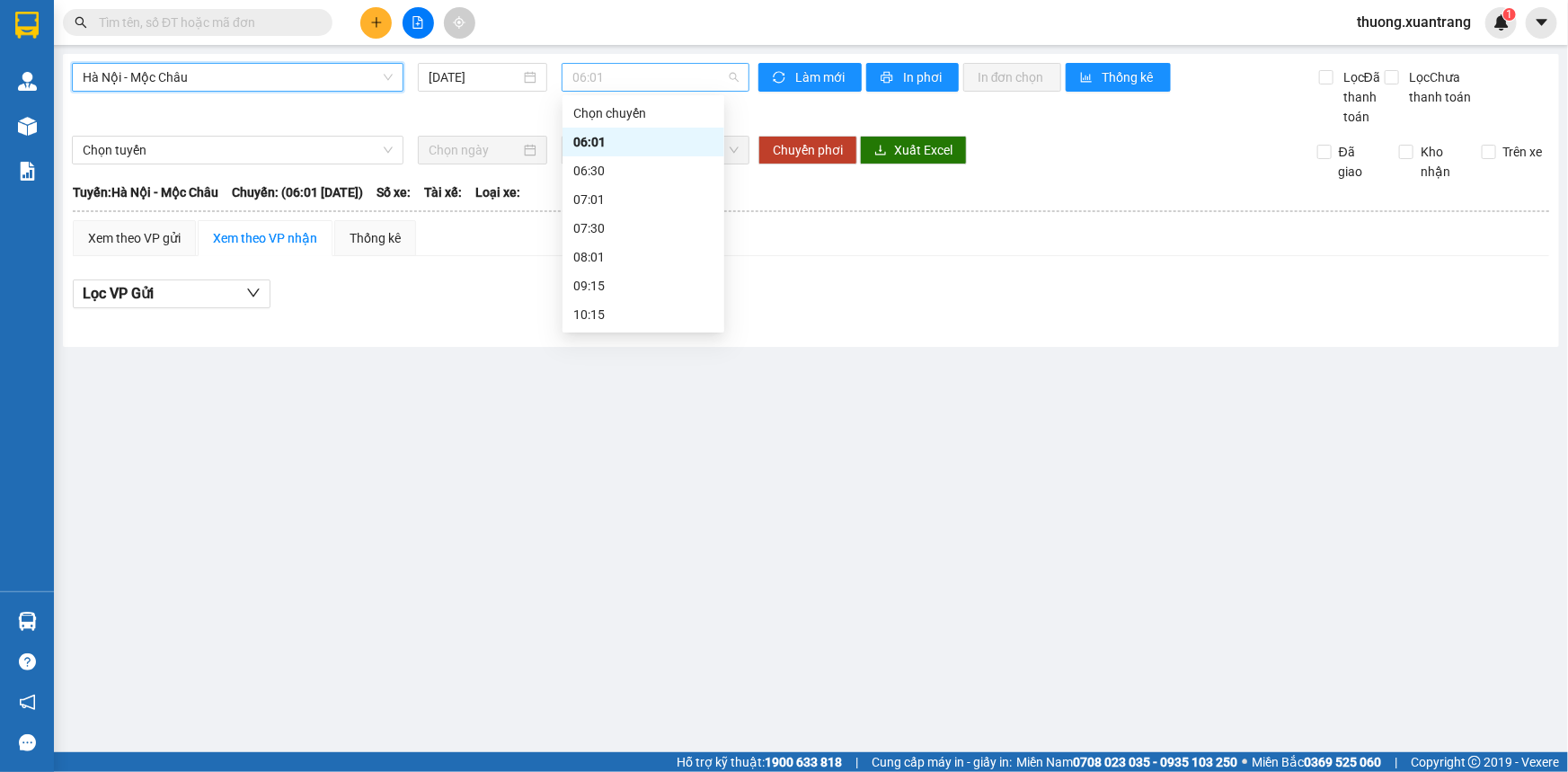
click at [634, 69] on span "06:01" at bounding box center [655, 77] width 166 height 27
click at [627, 166] on div "06:30" at bounding box center [644, 171] width 140 height 20
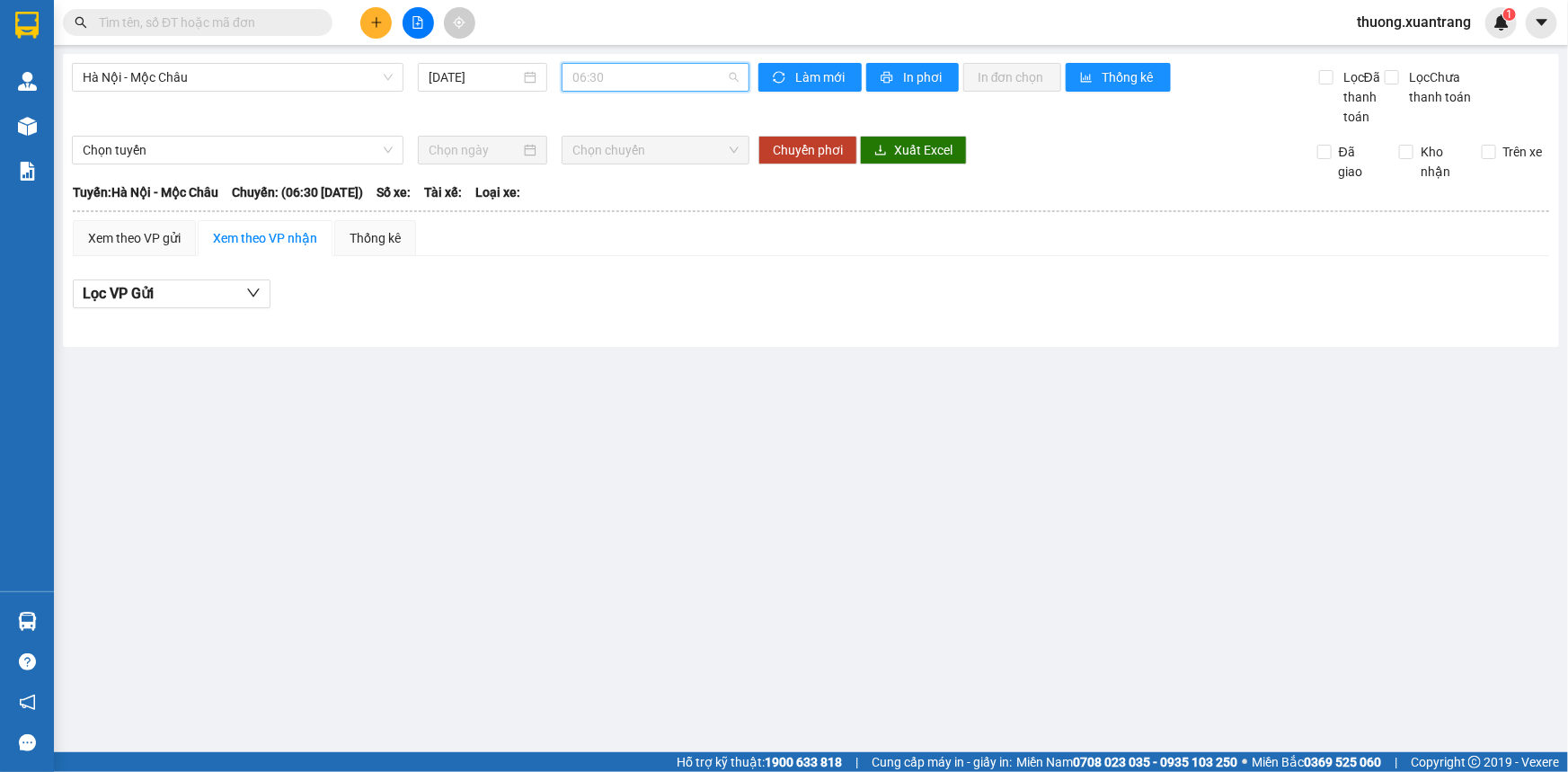
click at [611, 79] on span "06:30" at bounding box center [655, 77] width 166 height 27
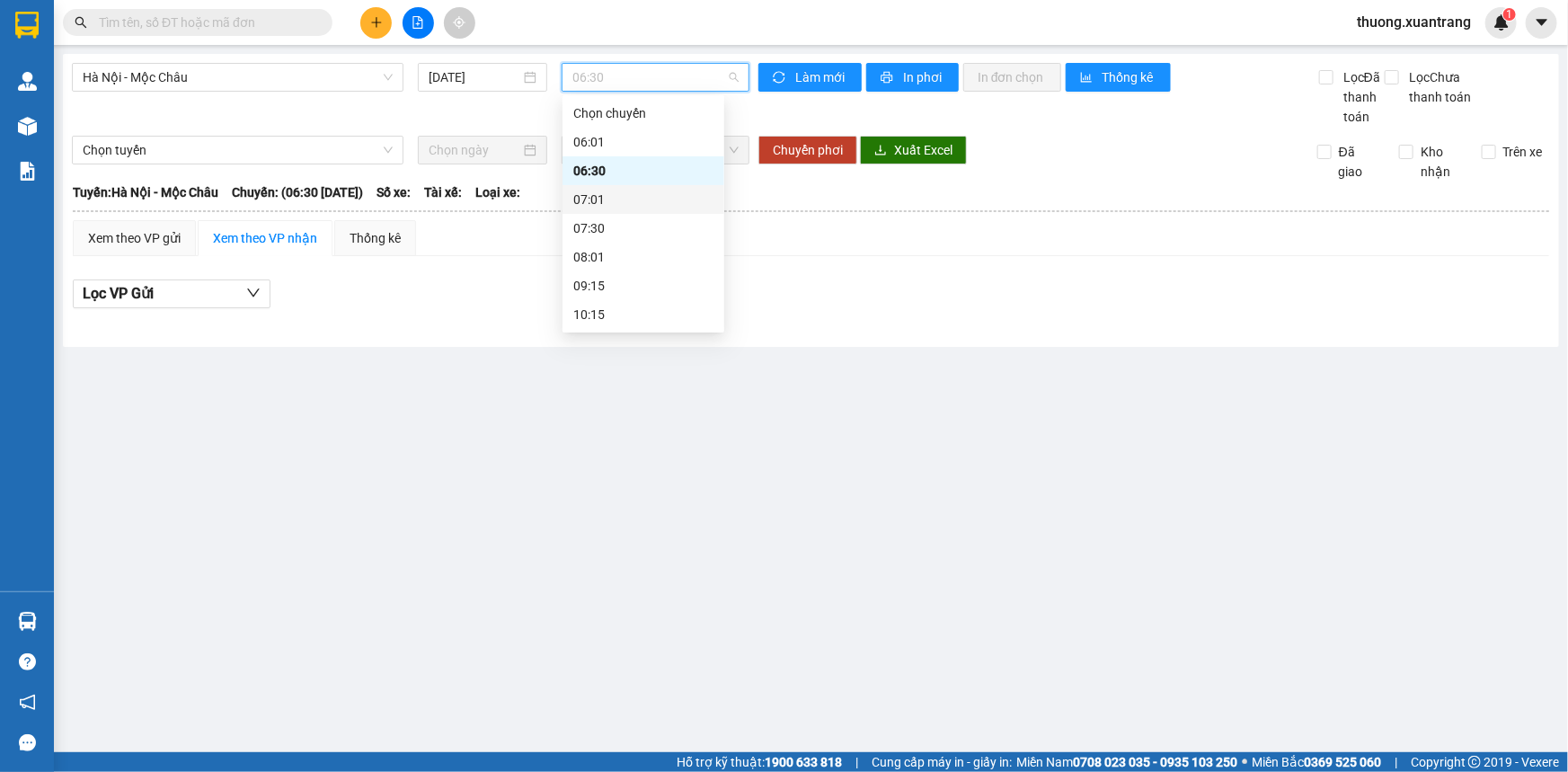
drag, startPoint x: 627, startPoint y: 197, endPoint x: 609, endPoint y: 173, distance: 30.0
click at [627, 197] on div "07:01" at bounding box center [644, 199] width 140 height 20
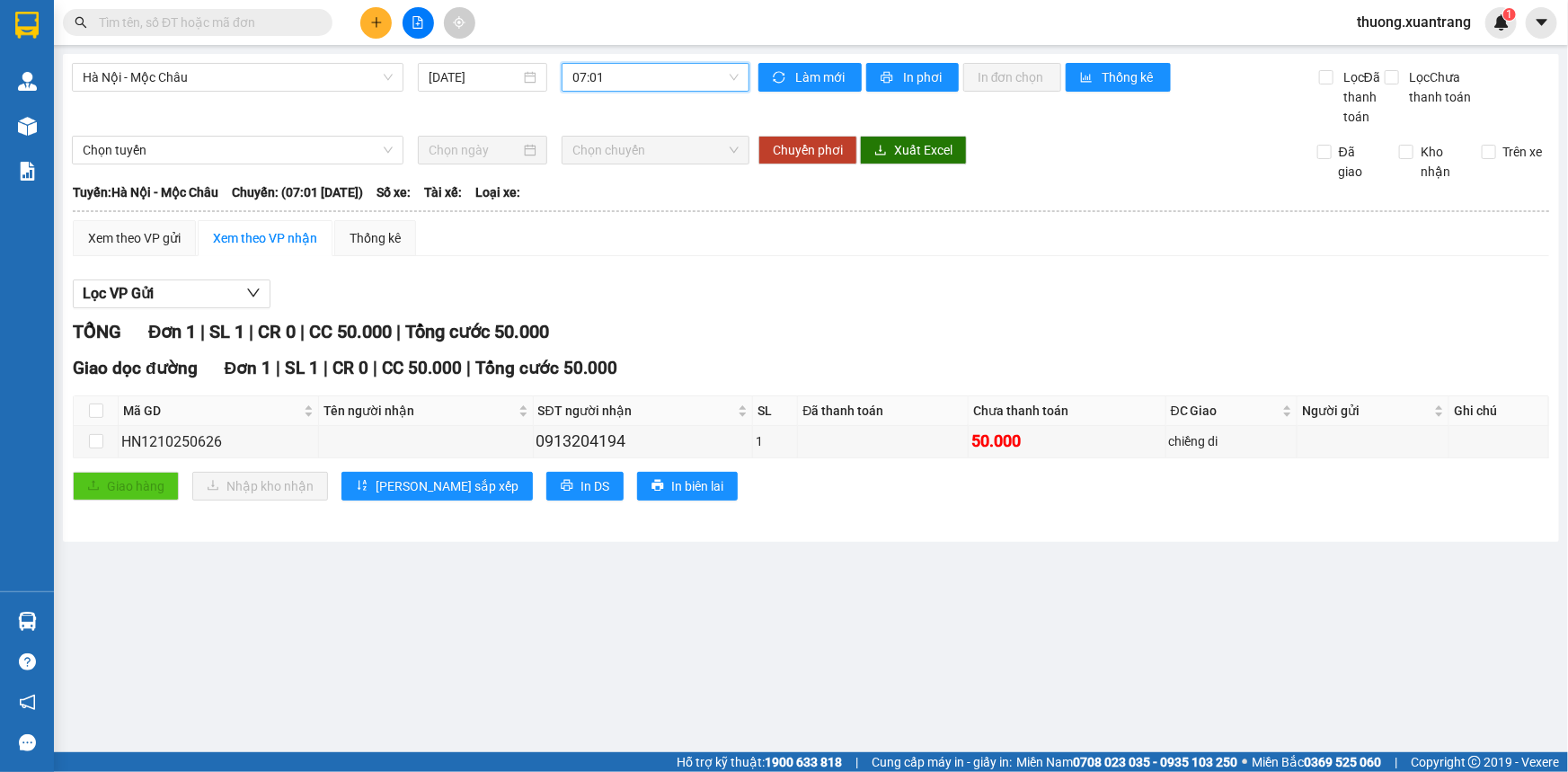
click at [598, 76] on span "07:01" at bounding box center [655, 77] width 166 height 27
click at [932, 78] on span "In phơi" at bounding box center [924, 77] width 42 height 20
click at [651, 76] on span "07:01" at bounding box center [655, 77] width 166 height 27
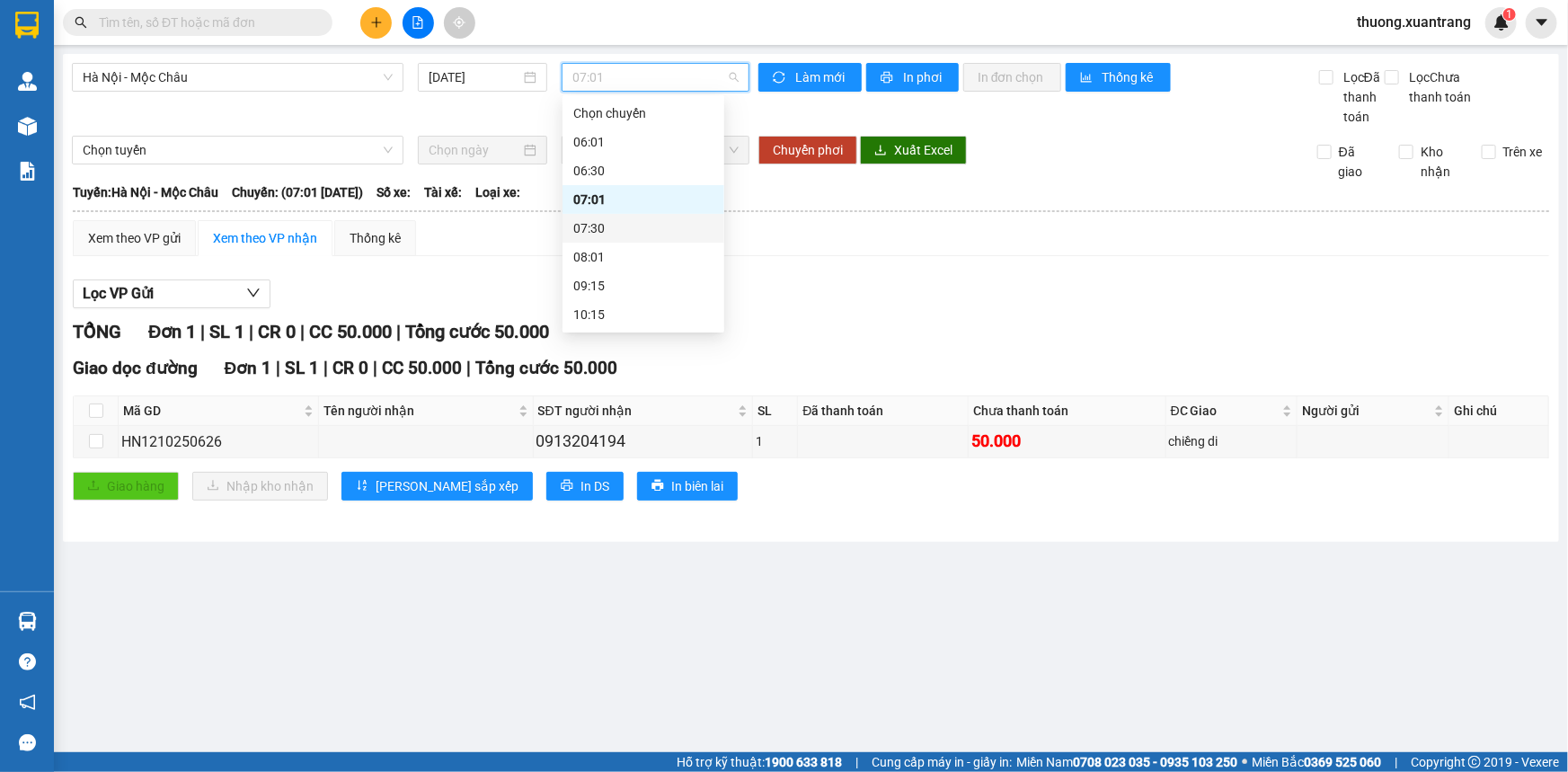
click at [630, 224] on div "07:30" at bounding box center [644, 228] width 140 height 20
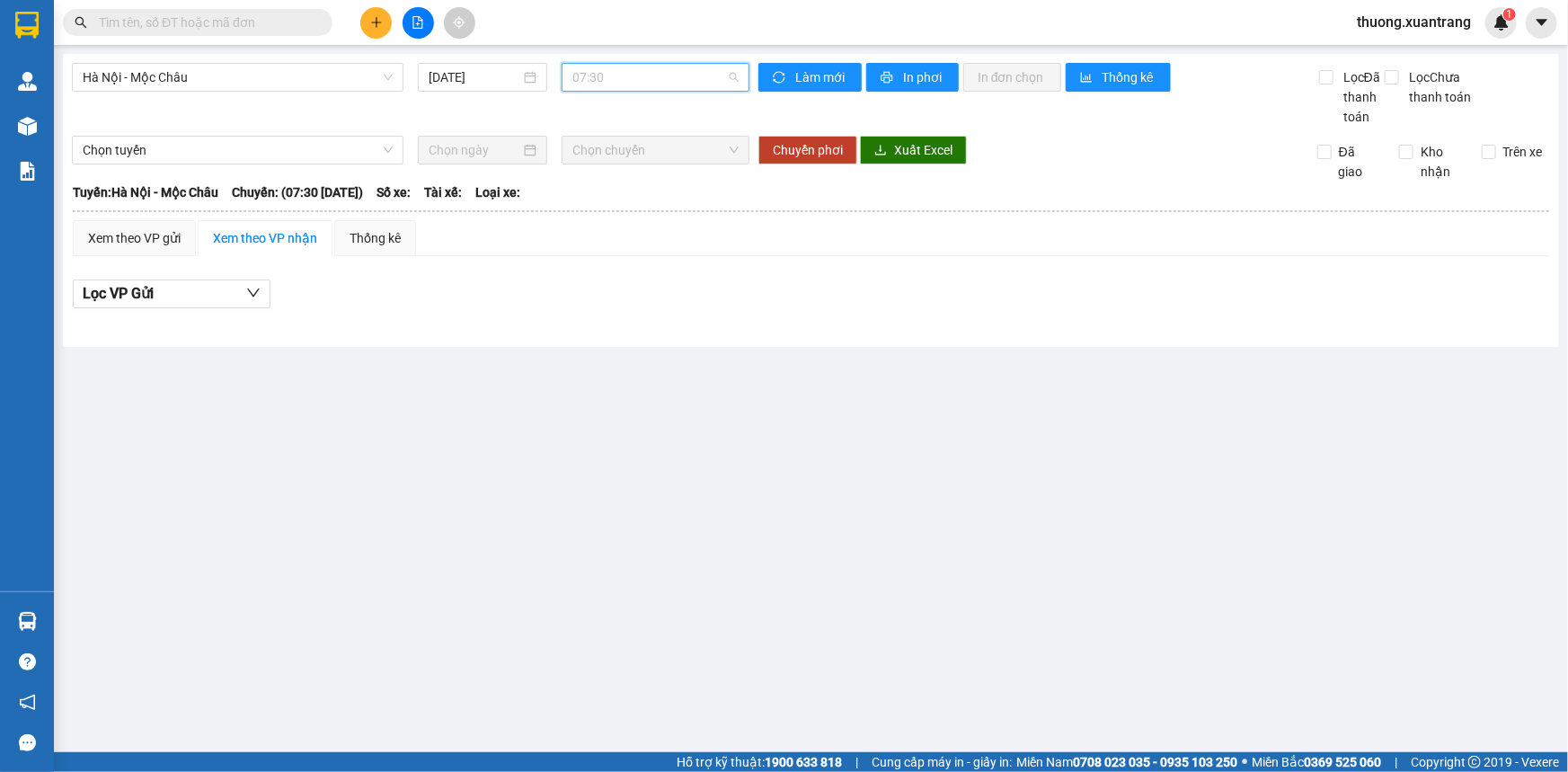
click at [623, 87] on span "07:30" at bounding box center [655, 77] width 166 height 27
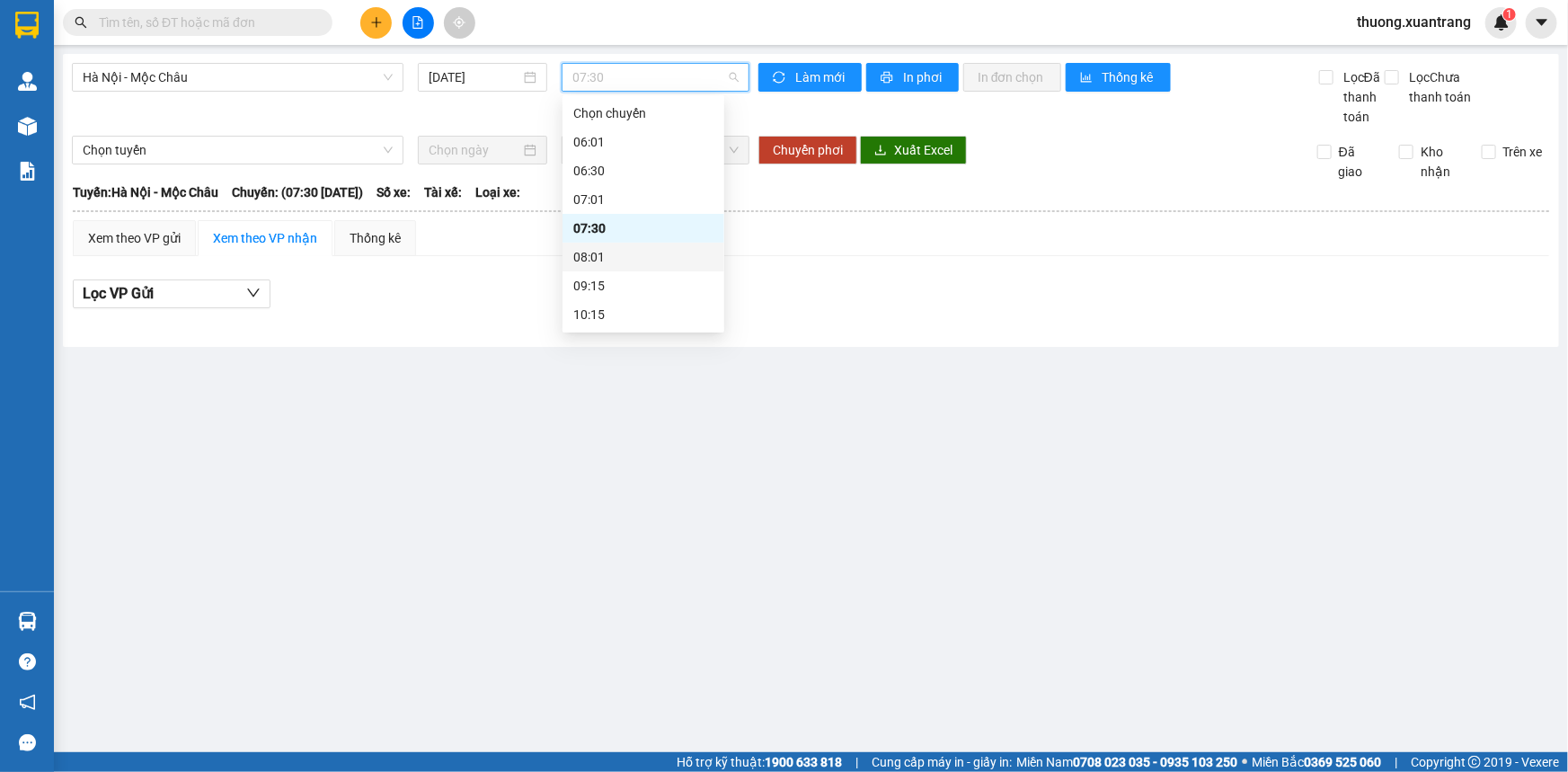
click at [642, 268] on div "08:01" at bounding box center [644, 257] width 161 height 28
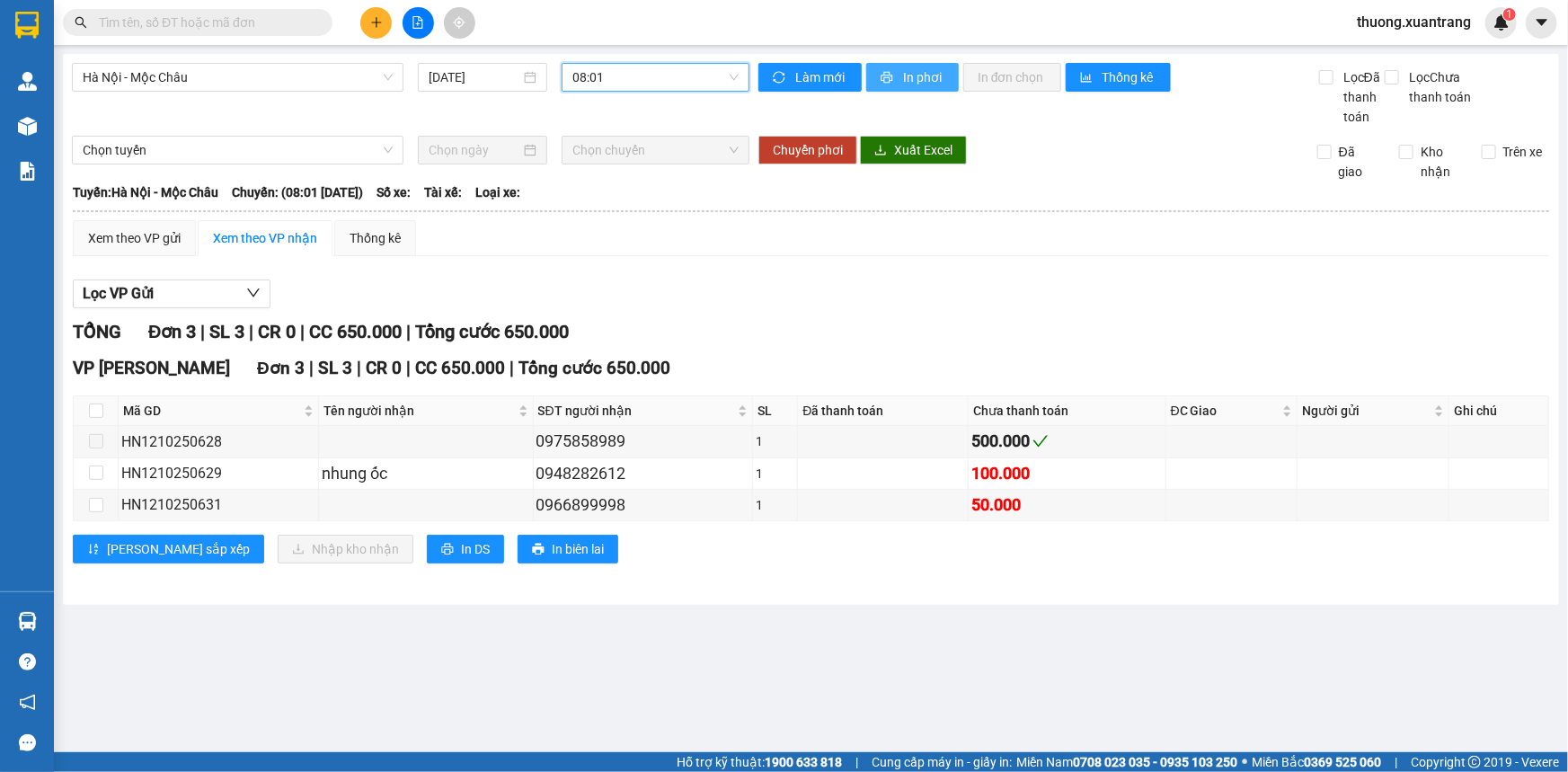
click at [908, 79] on span "In phơi" at bounding box center [924, 77] width 42 height 20
click at [669, 78] on span "08:01" at bounding box center [655, 77] width 166 height 27
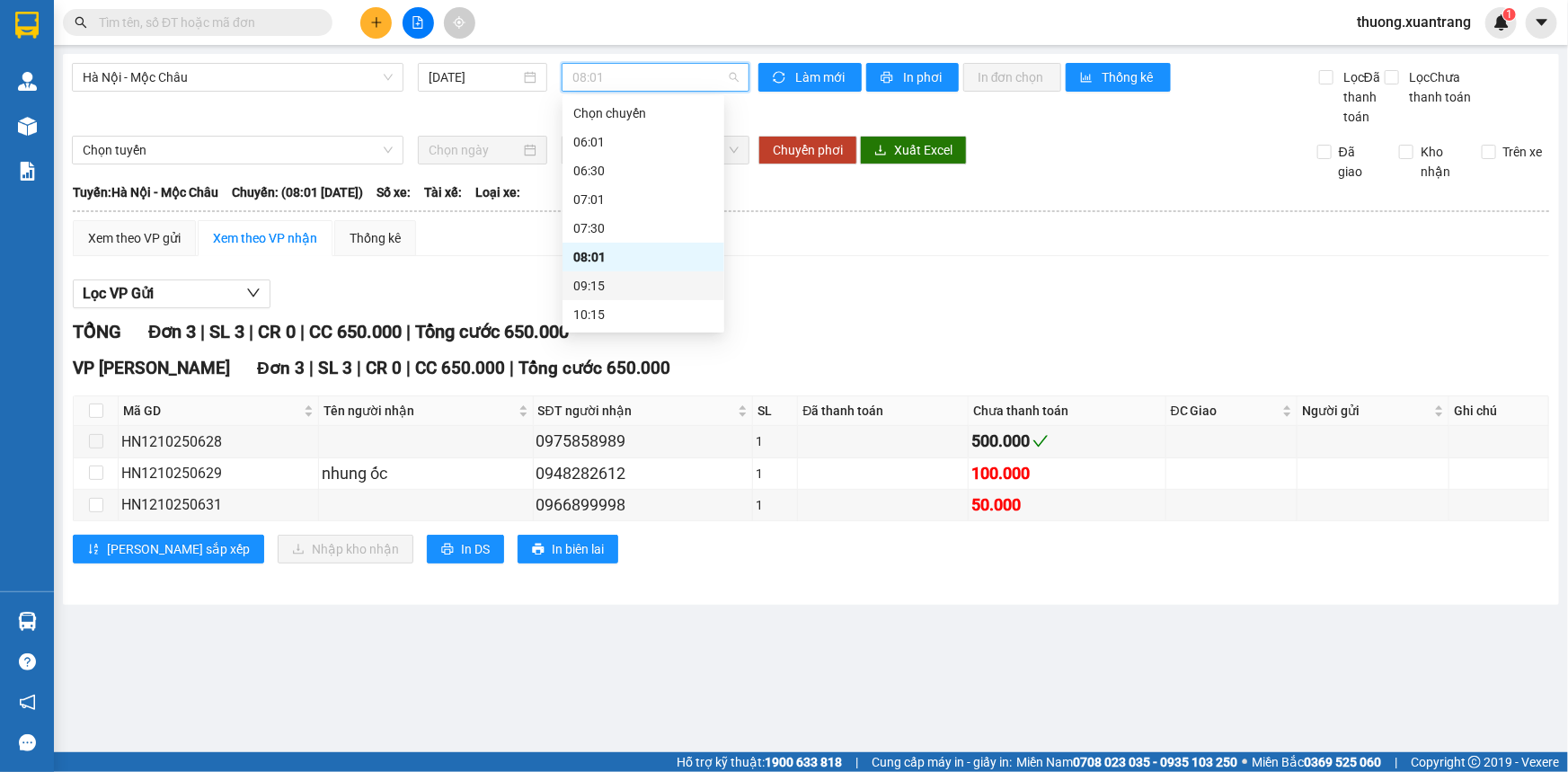
click at [645, 284] on div "09:15" at bounding box center [644, 286] width 140 height 20
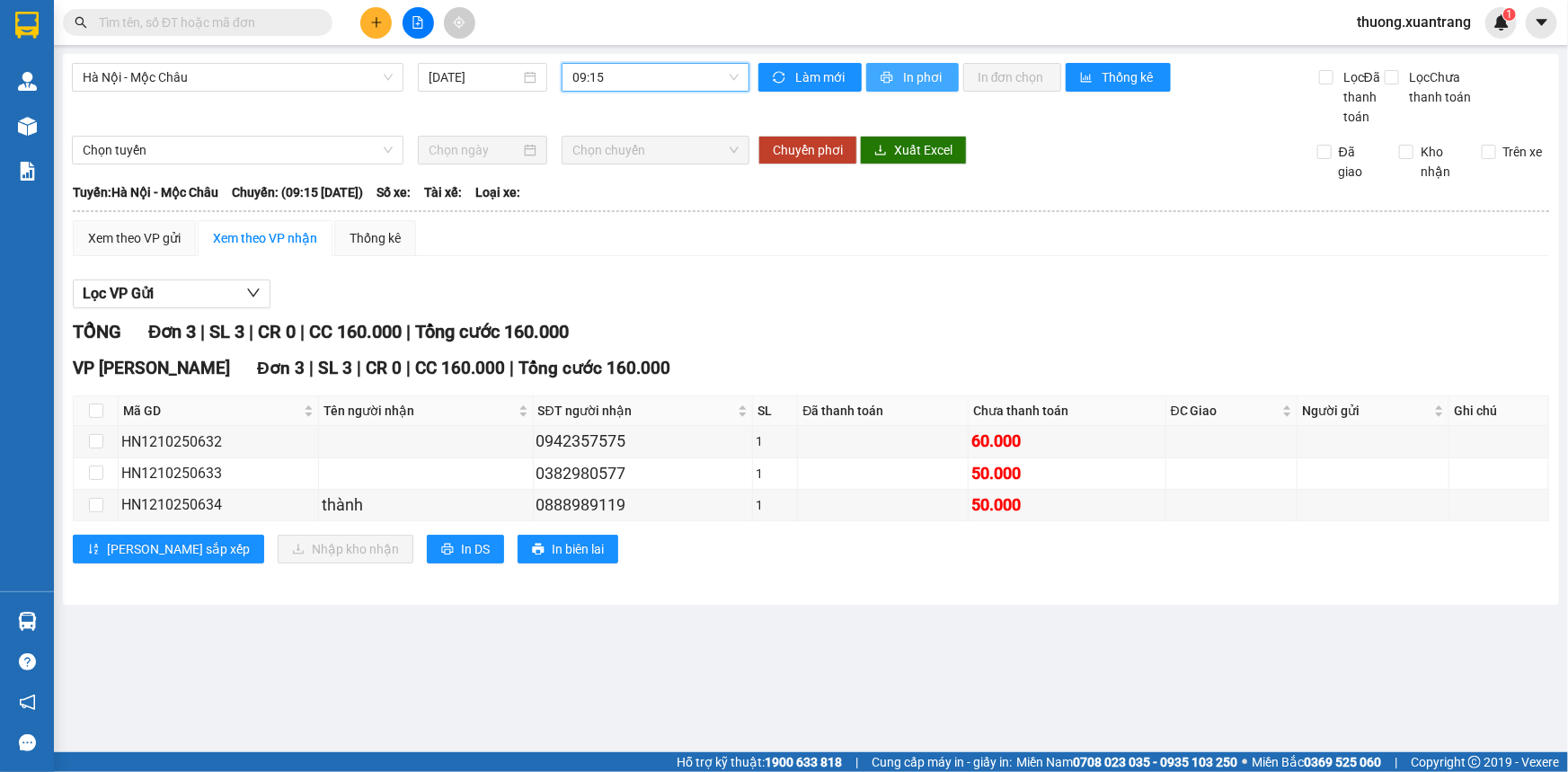
click at [906, 79] on span "In phơi" at bounding box center [924, 77] width 42 height 20
click at [638, 77] on span "09:15" at bounding box center [655, 77] width 166 height 27
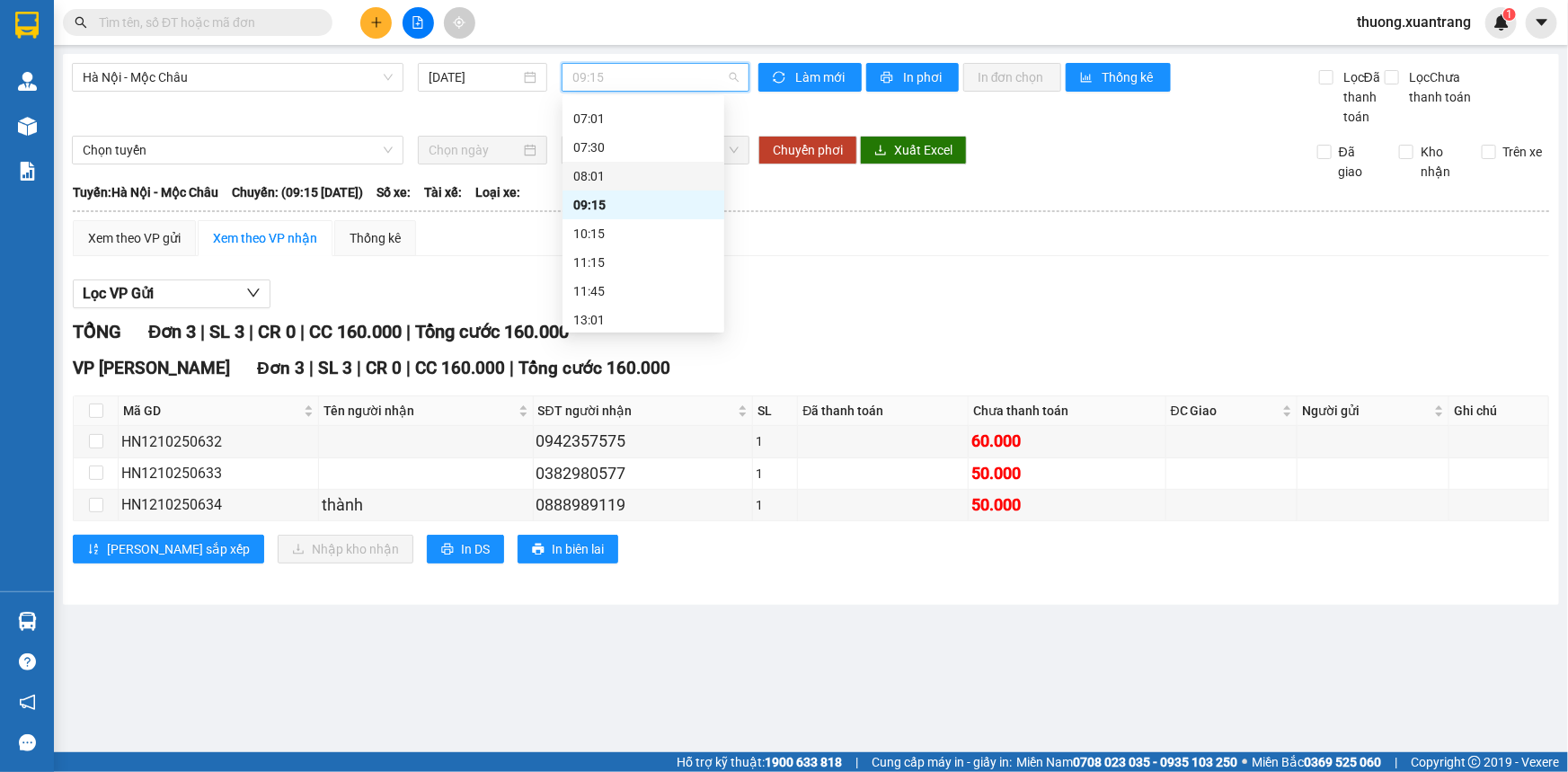
scroll to position [81, 0]
click at [621, 229] on div "10:15" at bounding box center [644, 234] width 140 height 20
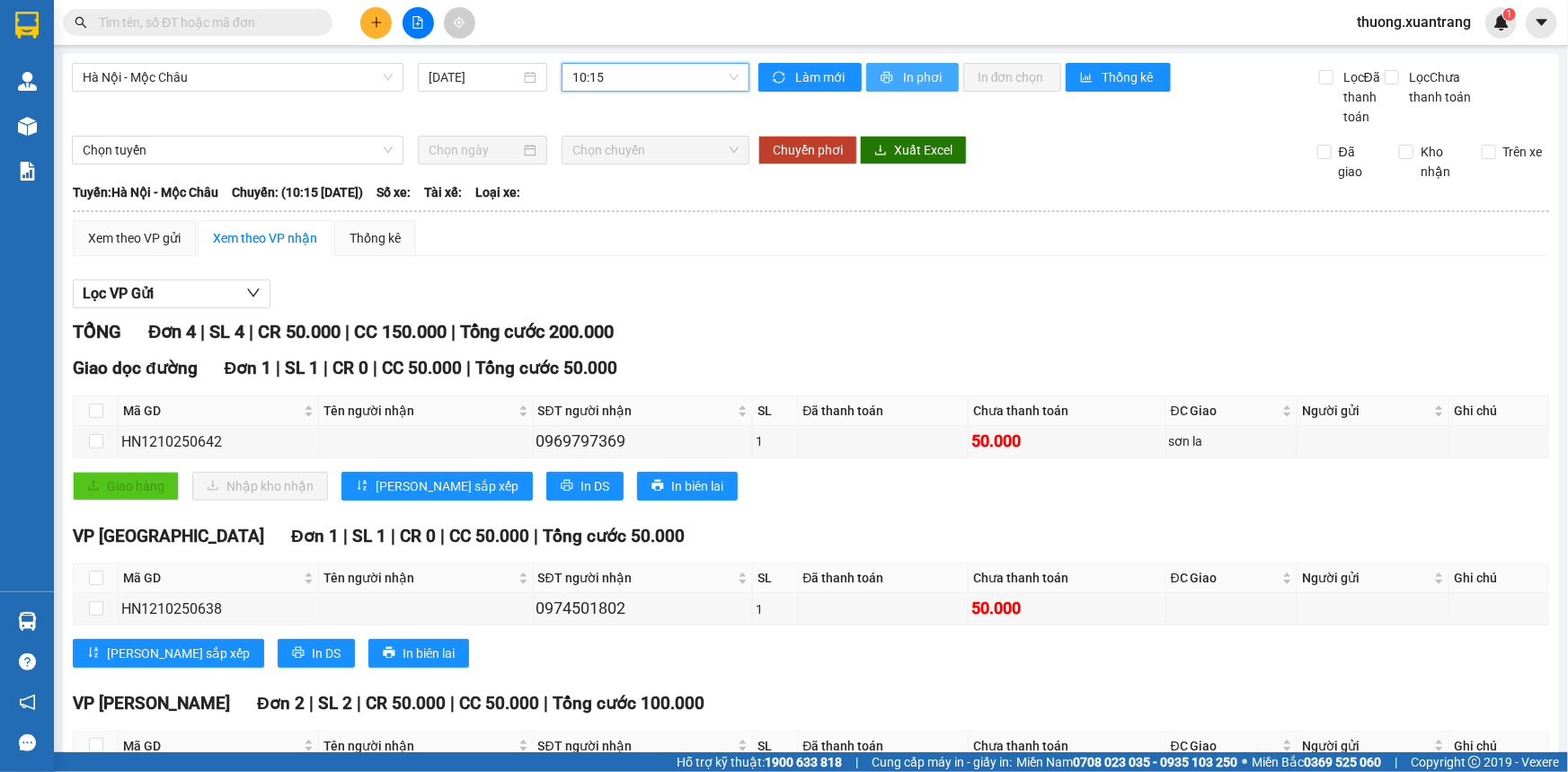
click at [918, 79] on span "In phơi" at bounding box center [924, 77] width 42 height 20
click at [624, 74] on span "10:15" at bounding box center [655, 77] width 166 height 27
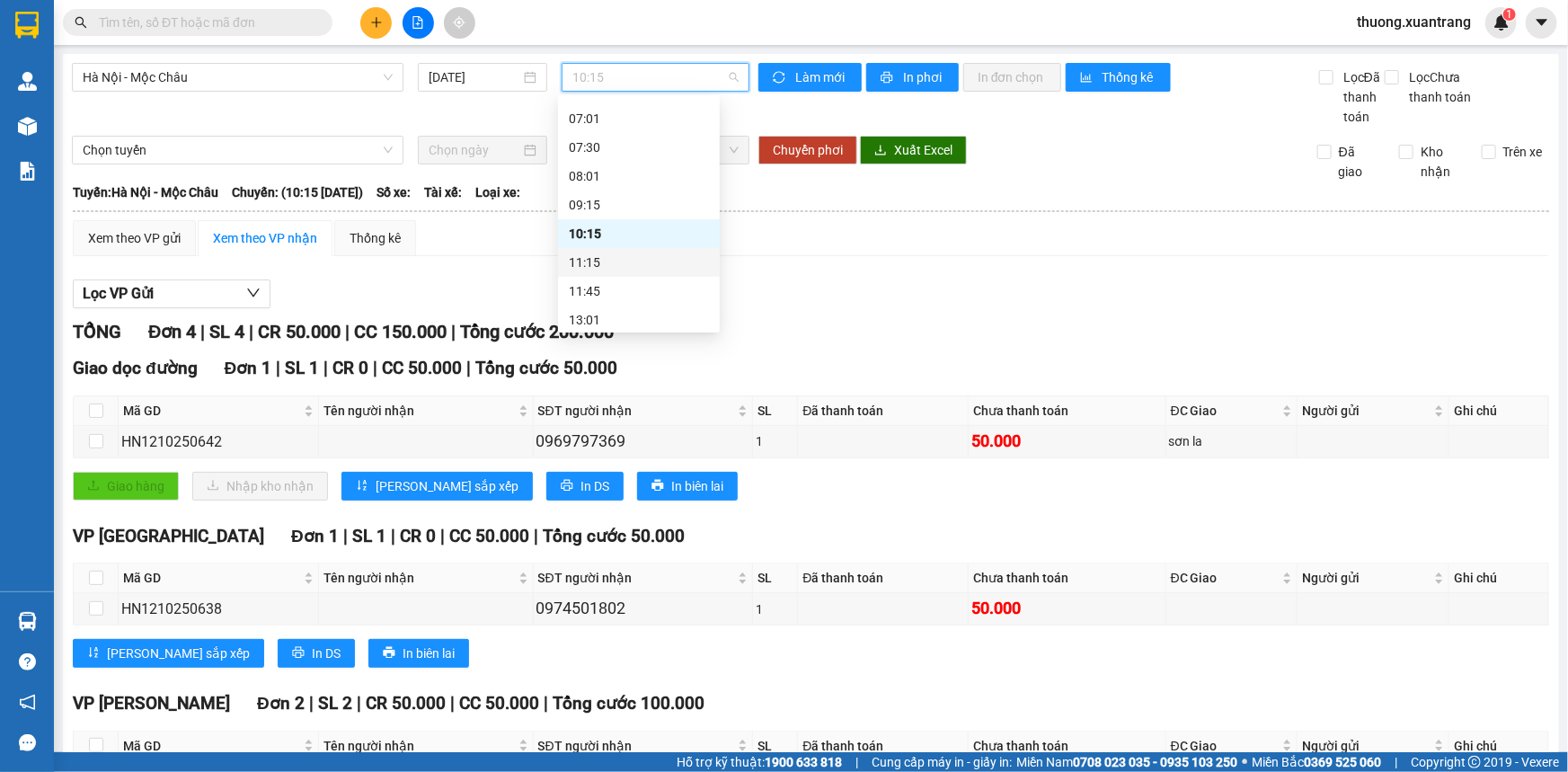
click at [627, 264] on div "11:15" at bounding box center [639, 262] width 140 height 20
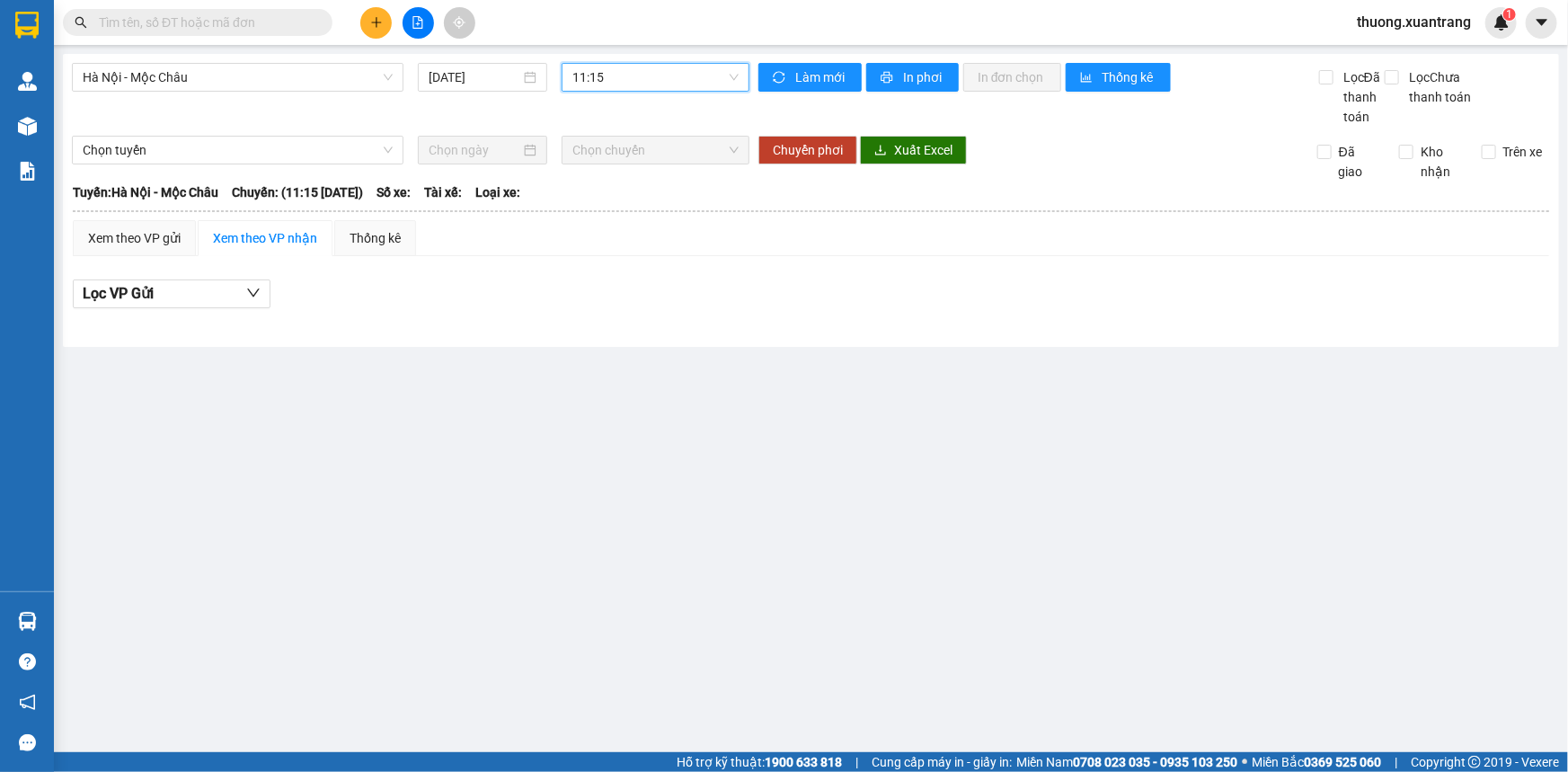
click at [729, 73] on span "11:15" at bounding box center [655, 77] width 166 height 27
click at [644, 291] on div "11:45" at bounding box center [644, 291] width 140 height 20
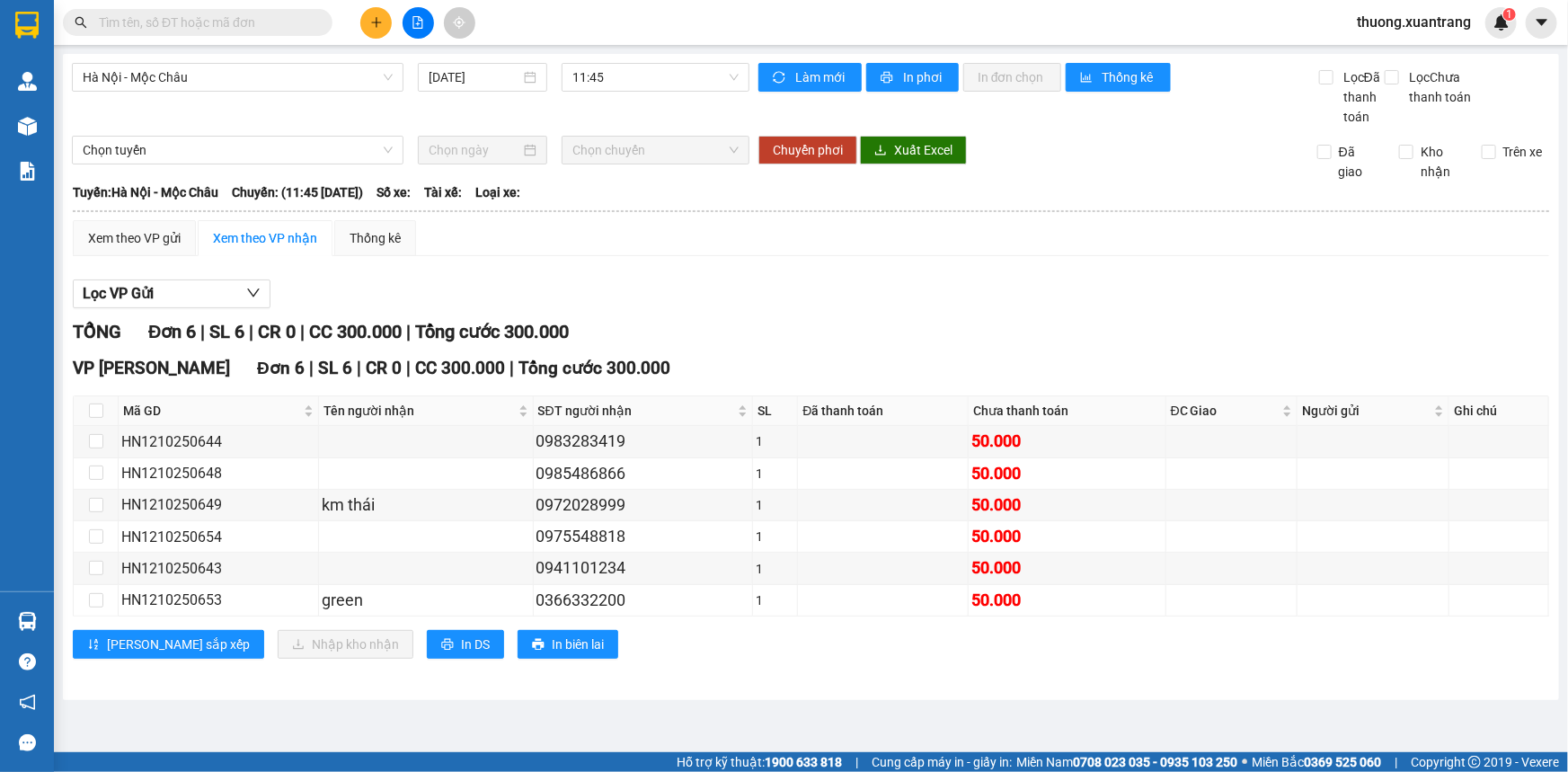
click at [903, 62] on div "[GEOGRAPHIC_DATA] - Mộc [PERSON_NAME] [DATE] 11:45 [PERSON_NAME] mới In phơi In…" at bounding box center [811, 377] width 1497 height 647
click at [910, 73] on span "In phơi" at bounding box center [924, 77] width 42 height 20
click at [611, 80] on span "11:45" at bounding box center [655, 77] width 166 height 27
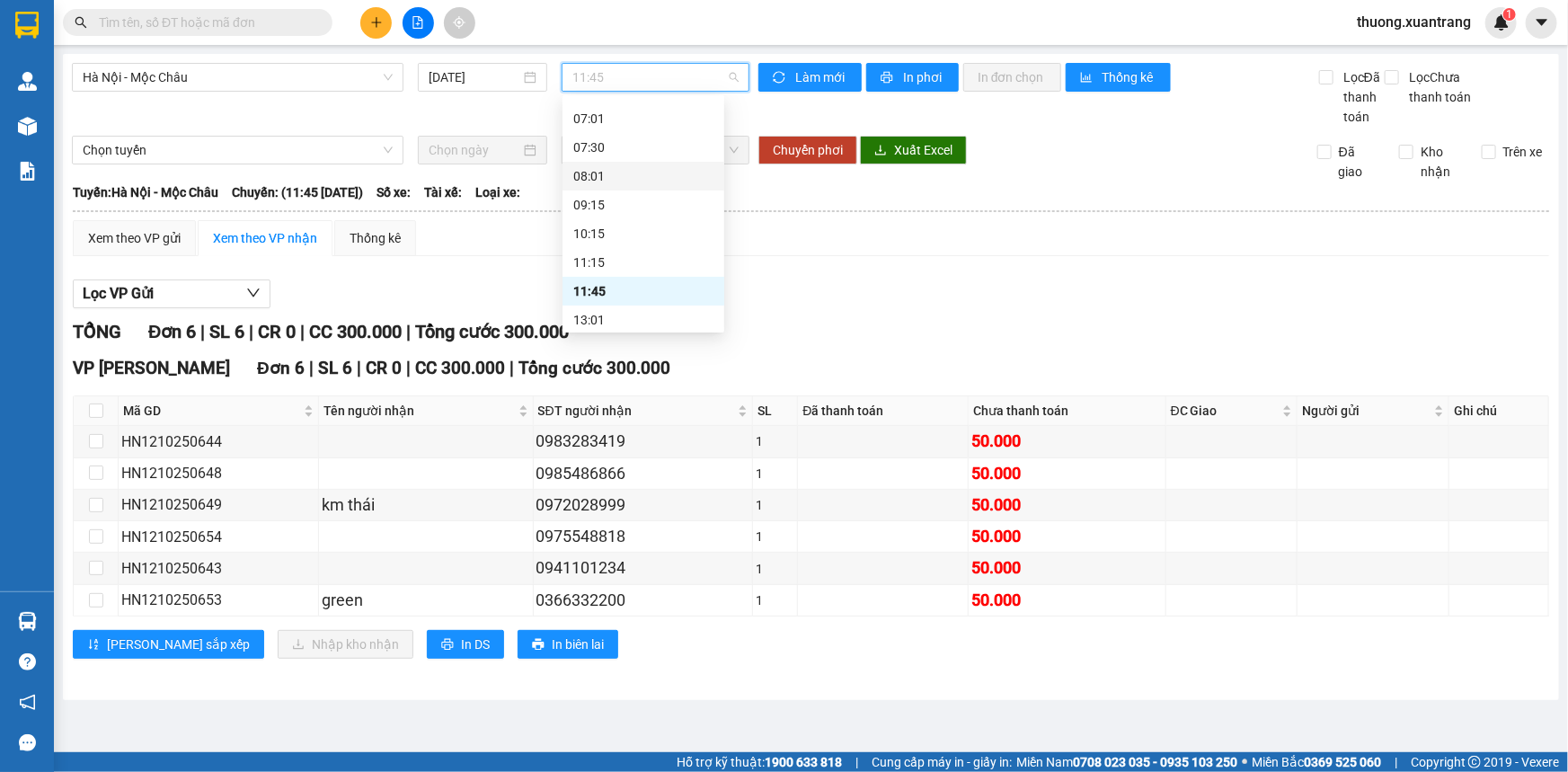
scroll to position [162, 0]
click at [629, 239] on div "13:01" at bounding box center [644, 238] width 140 height 20
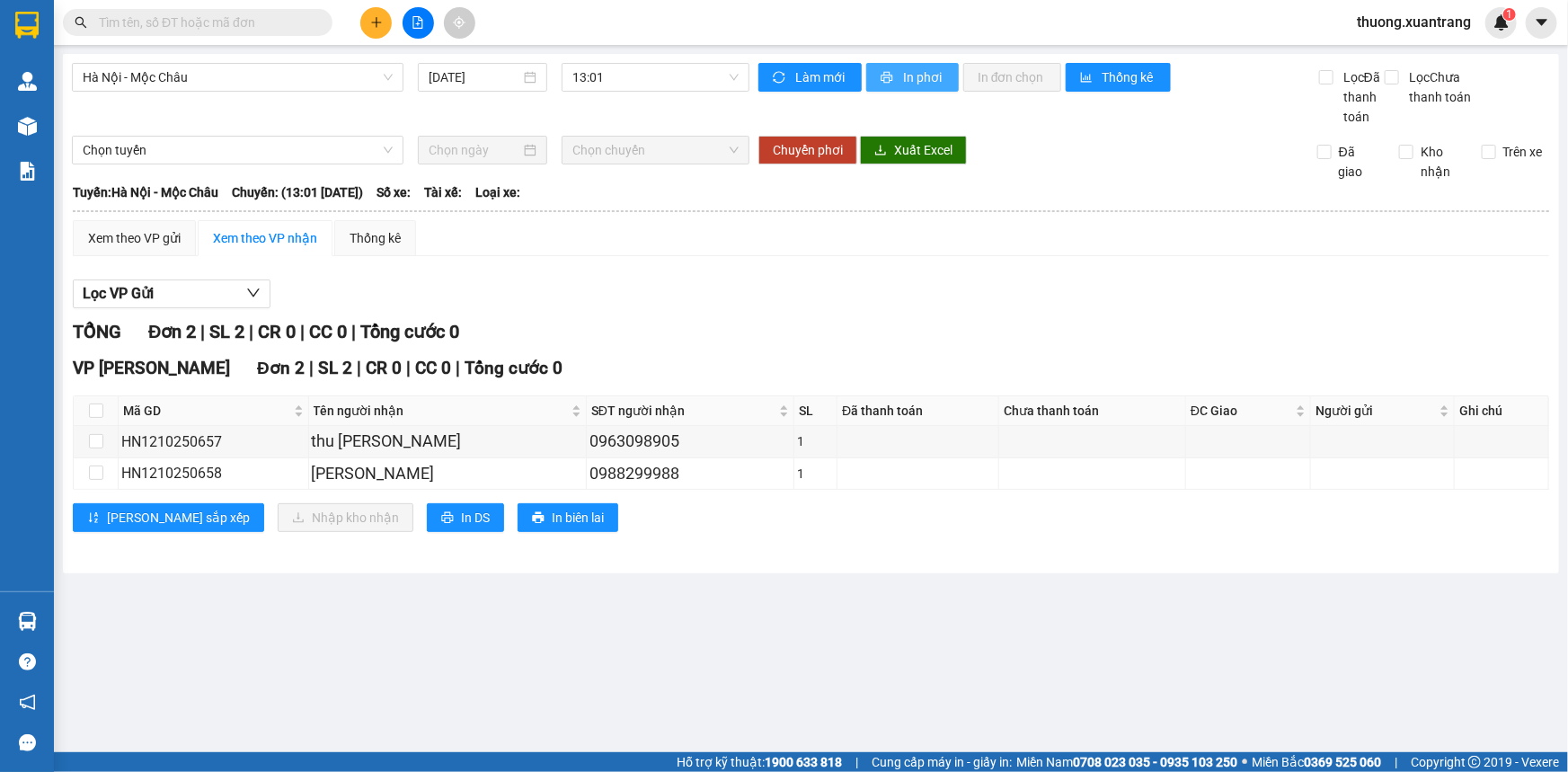
click at [936, 67] on span "In phơi" at bounding box center [924, 77] width 42 height 20
click at [418, 34] on button at bounding box center [418, 23] width 31 height 31
click at [289, 18] on input "text" at bounding box center [204, 22] width 212 height 20
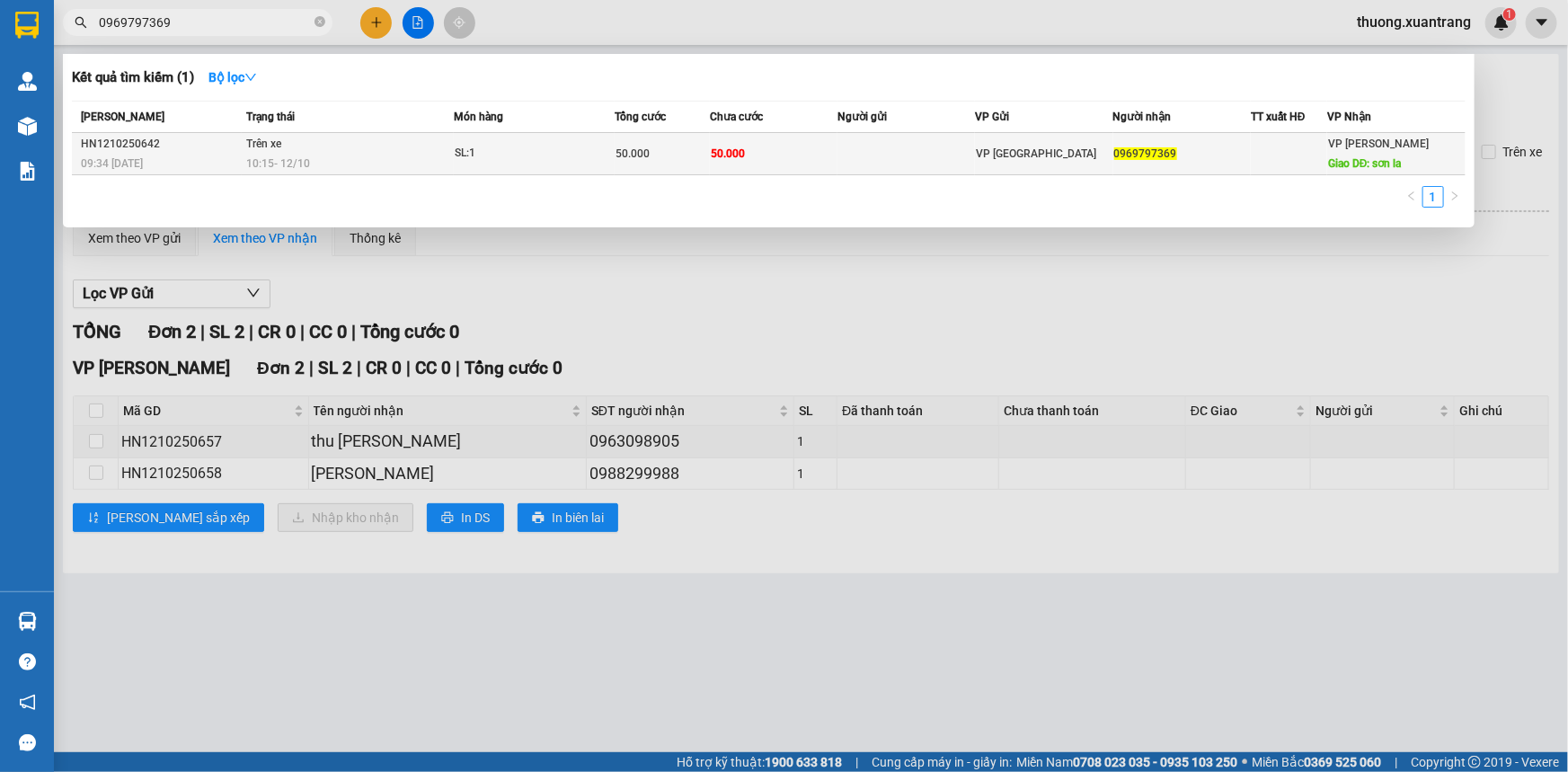
type input "0969797369"
click at [564, 145] on div "SL: 1" at bounding box center [522, 154] width 135 height 20
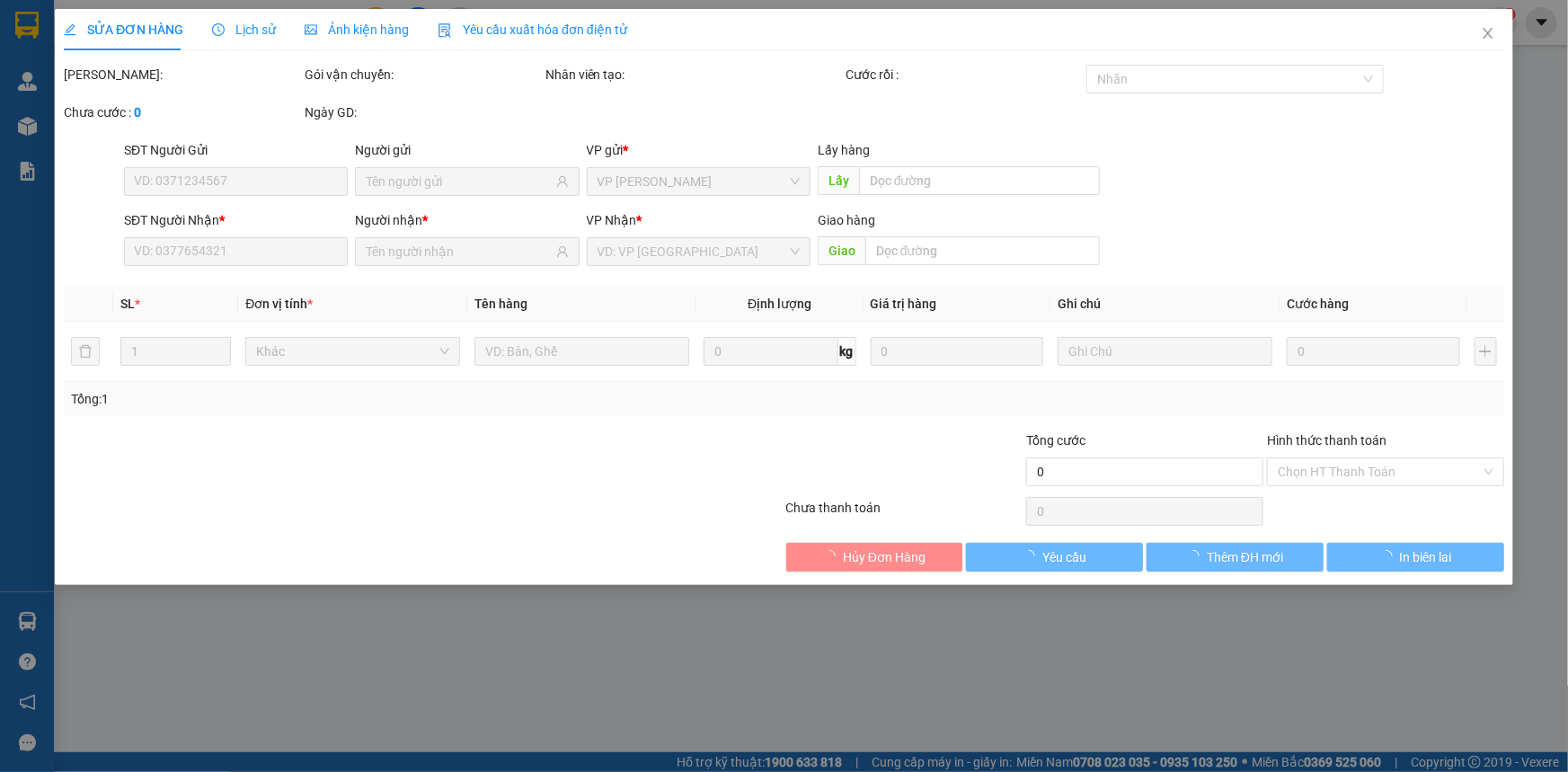
type input "0969797369"
type input "sơn la"
type input "50.000"
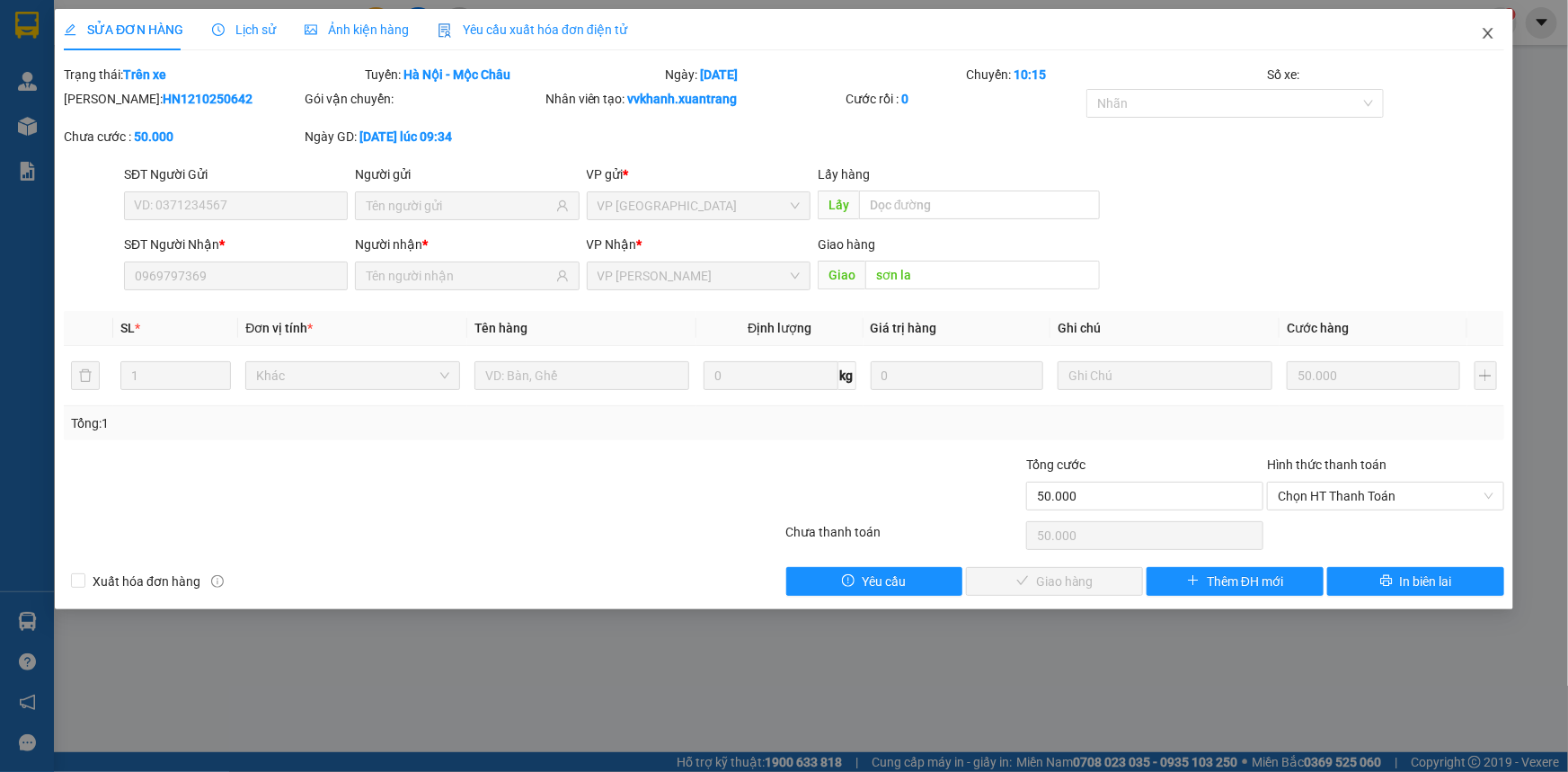
click at [1489, 31] on icon "close" at bounding box center [1488, 32] width 14 height 14
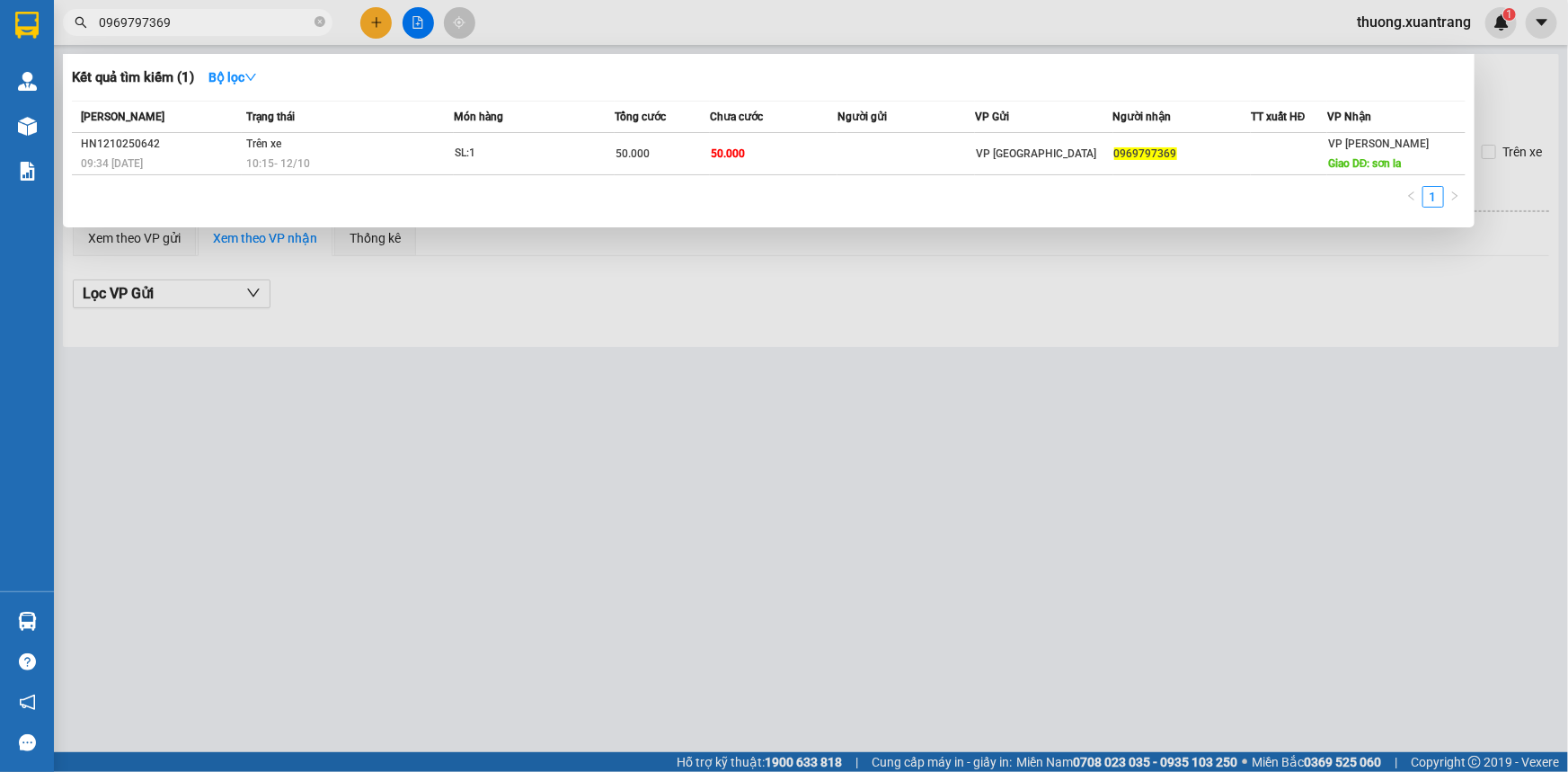
click at [270, 27] on input "0969797369" at bounding box center [204, 22] width 212 height 20
